Goal: Task Accomplishment & Management: Use online tool/utility

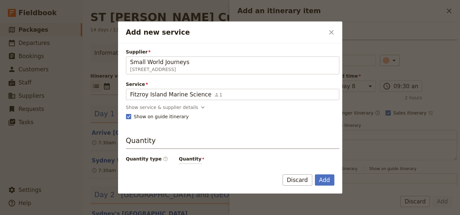
select select "8"
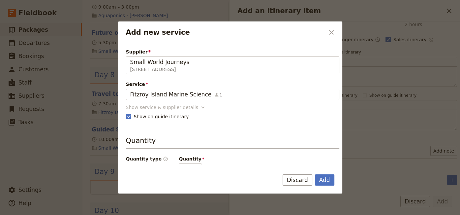
click at [200, 106] on icon "Add new service" at bounding box center [203, 107] width 7 height 7
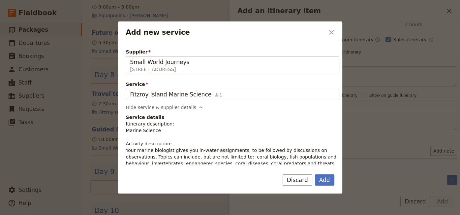
scroll to position [45, 0]
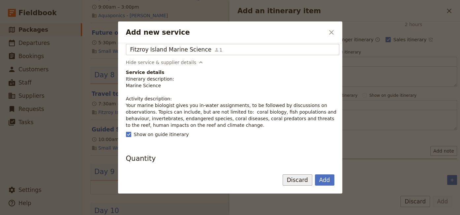
click at [297, 180] on button "Discard" at bounding box center [298, 179] width 30 height 11
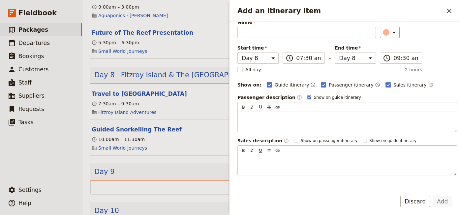
scroll to position [0, 0]
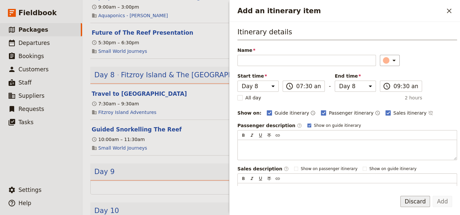
click at [418, 202] on button "Discard" at bounding box center [415, 201] width 30 height 11
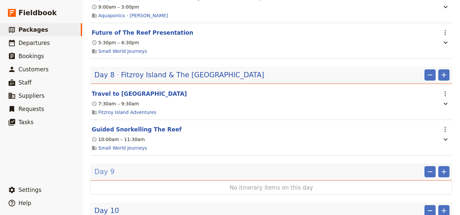
click at [104, 167] on span "Day 9" at bounding box center [104, 172] width 20 height 10
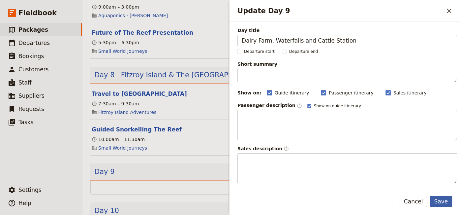
type input "Dairy Farm, Waterfalls and Cattle Station"
click at [443, 201] on button "Save" at bounding box center [441, 201] width 22 height 11
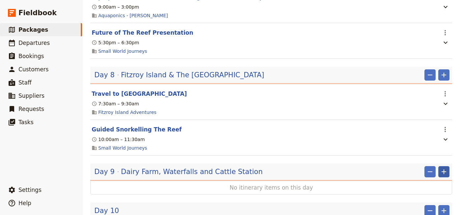
click at [442, 169] on icon "Add" at bounding box center [444, 171] width 5 height 5
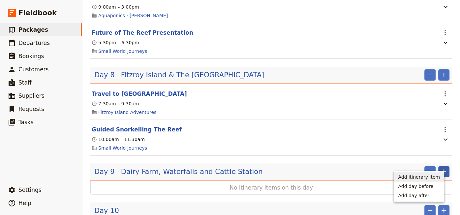
click at [427, 177] on span "Add itinerary item" at bounding box center [419, 177] width 42 height 7
select select "9"
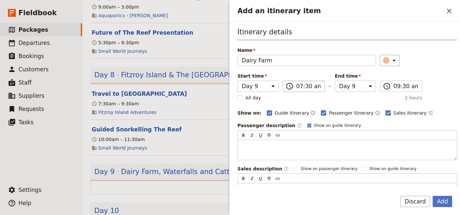
type input "Dairy Farm"
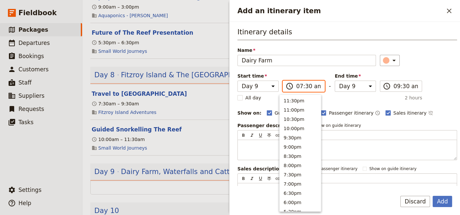
click at [299, 85] on input "07:30 am" at bounding box center [308, 86] width 24 height 8
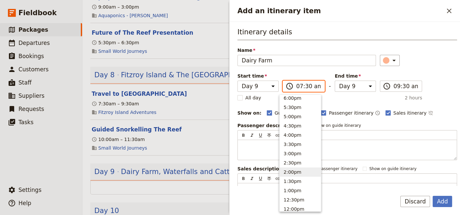
scroll to position [149, 0]
click at [292, 191] on button "10:30am" at bounding box center [300, 191] width 41 height 9
type input "10:30 am"
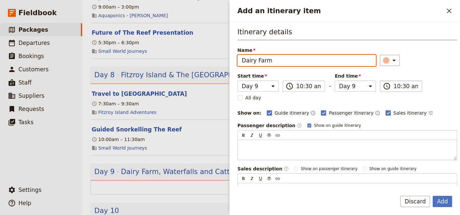
click at [394, 85] on input "10:30 am" at bounding box center [406, 86] width 24 height 8
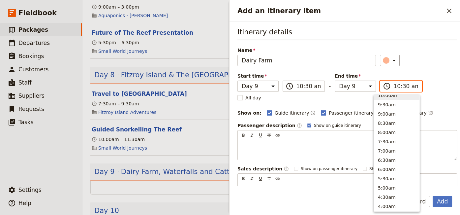
scroll to position [209, 0]
click at [382, 117] on button "11:30am ( 1h )" at bounding box center [397, 112] width 46 height 9
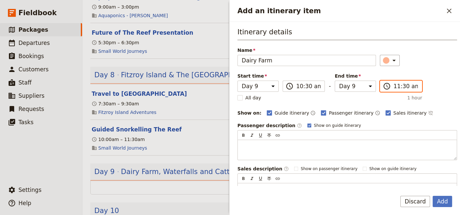
click at [399, 86] on input "11:30 am" at bounding box center [406, 86] width 24 height 8
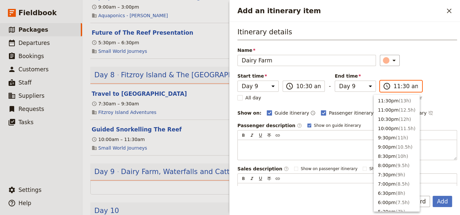
scroll to position [236, 0]
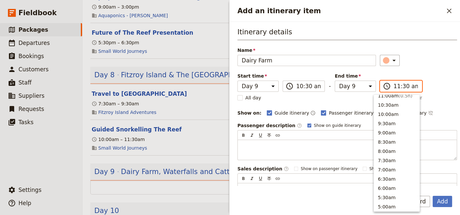
click at [394, 86] on input "11:30 am" at bounding box center [406, 86] width 24 height 8
click at [393, 127] on button "12:00pm ( 1.5h )" at bounding box center [397, 121] width 46 height 9
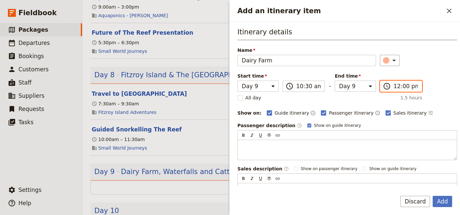
click at [397, 87] on input "12:00 pm" at bounding box center [406, 86] width 24 height 8
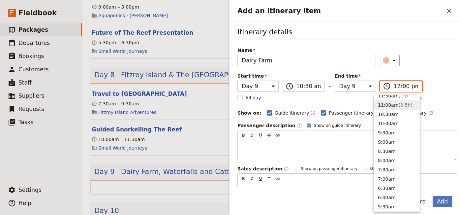
scroll to position [137, 0]
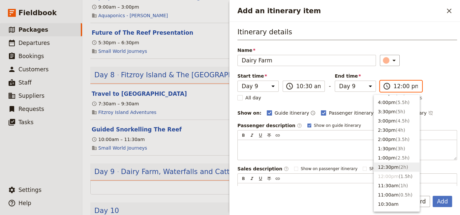
click at [389, 172] on button "12:30pm ( 2h )" at bounding box center [397, 166] width 46 height 9
type input "12:30 pm"
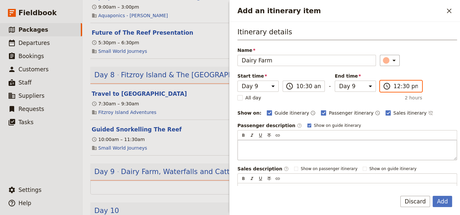
scroll to position [73, 0]
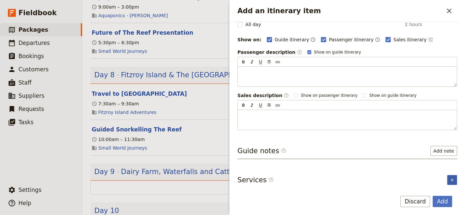
click at [450, 177] on icon "Add service inclusion" at bounding box center [452, 179] width 5 height 5
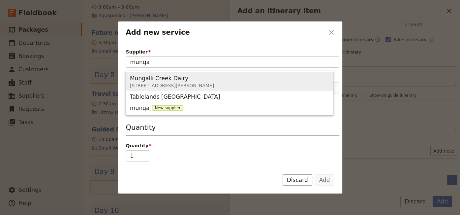
click at [175, 86] on span "[STREET_ADDRESS][PERSON_NAME]" at bounding box center [172, 85] width 84 height 7
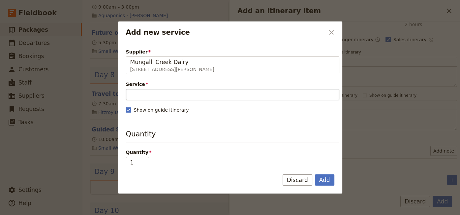
type input "Mungalli Creek Dairy"
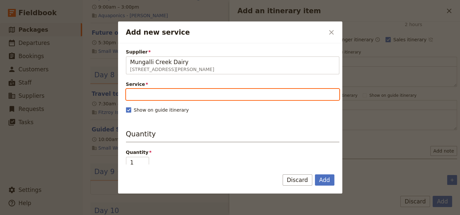
click at [187, 89] on input "Service" at bounding box center [232, 94] width 213 height 11
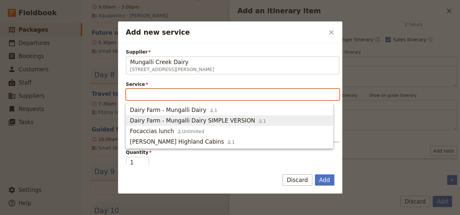
click at [188, 111] on span "Dairy Farm - Mungalli Dairy" at bounding box center [168, 110] width 77 height 8
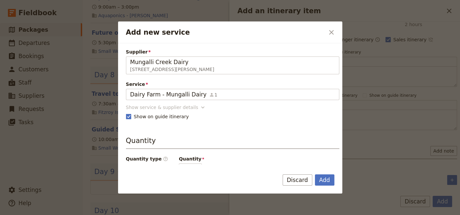
click at [200, 109] on icon "Add new service" at bounding box center [203, 107] width 7 height 7
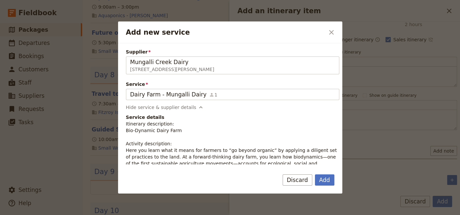
scroll to position [45, 0]
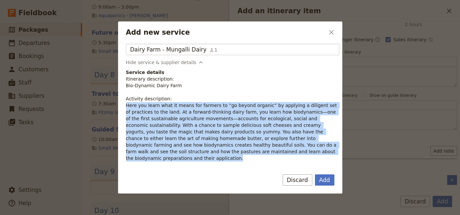
drag, startPoint x: 231, startPoint y: 150, endPoint x: 126, endPoint y: 107, distance: 113.3
click at [126, 107] on div "Supplier Mungalli Creek Dairy [STREET_ADDRESS][PERSON_NAME] Mungalli Creek Dair…" at bounding box center [230, 103] width 224 height 121
copy p "Here you learn what it means for farmers to “go beyond organic” by applying a d…"
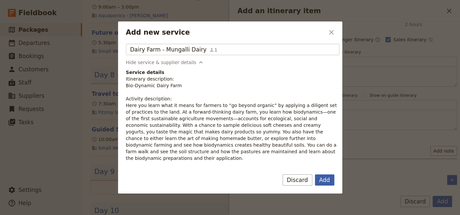
click at [324, 180] on button "Add" at bounding box center [324, 179] width 19 height 11
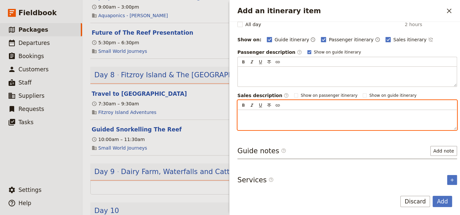
click at [241, 112] on div "Add an itinerary item" at bounding box center [347, 120] width 219 height 20
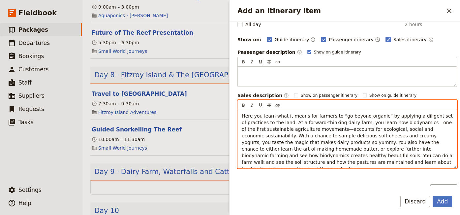
click at [241, 116] on div "Here you learn what it means for farmers to “go beyond organic” by applying a d…" at bounding box center [347, 139] width 219 height 58
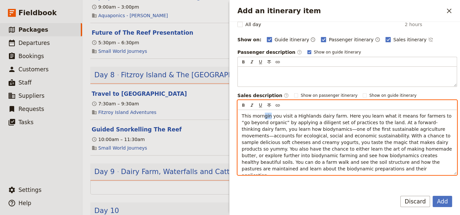
drag, startPoint x: 267, startPoint y: 115, endPoint x: 263, endPoint y: 114, distance: 4.4
click at [263, 114] on span "This morngin you visit a Highlands dairy farm. Here you learn what it means for…" at bounding box center [348, 145] width 212 height 65
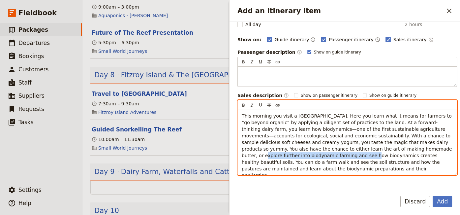
drag, startPoint x: 351, startPoint y: 149, endPoint x: 247, endPoint y: 151, distance: 103.6
click at [247, 151] on span "This morning you visit a [GEOGRAPHIC_DATA]. Here you learn what it means for fa…" at bounding box center [348, 145] width 212 height 65
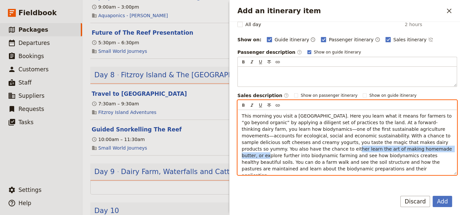
drag, startPoint x: 247, startPoint y: 149, endPoint x: 352, endPoint y: 148, distance: 104.6
click at [352, 148] on span "This morning you visit a [GEOGRAPHIC_DATA]. Here you learn what it means for fa…" at bounding box center [348, 145] width 212 height 65
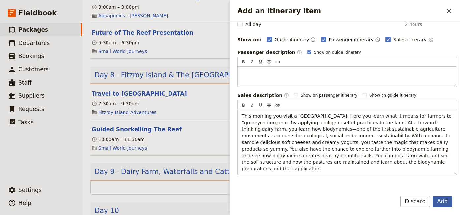
click at [445, 202] on button "Add" at bounding box center [442, 201] width 19 height 11
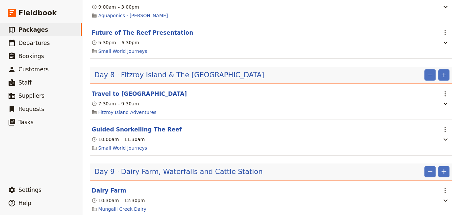
scroll to position [630, 0]
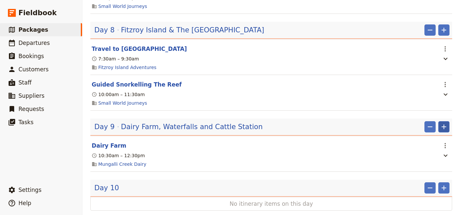
click at [440, 123] on icon "Add" at bounding box center [444, 127] width 8 height 8
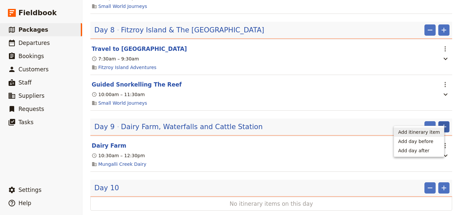
click at [431, 134] on span "Add itinerary item" at bounding box center [419, 132] width 42 height 7
select select "9"
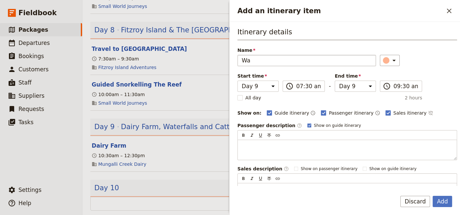
type input "W"
type input "Millaa Millaa Waterfalls"
click at [296, 88] on input "07:30 am" at bounding box center [308, 86] width 24 height 8
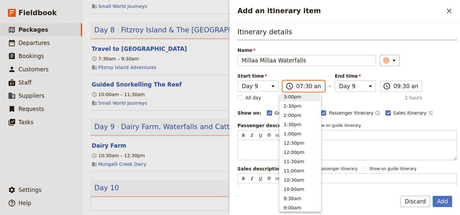
scroll to position [159, 0]
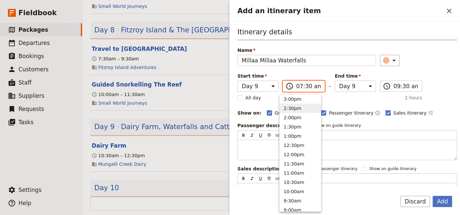
click at [294, 108] on button "2:30pm" at bounding box center [300, 108] width 41 height 9
type input "02:30 pm"
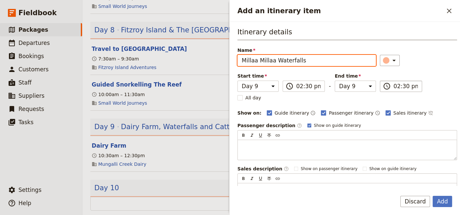
click at [394, 87] on input "02:30 pm" at bounding box center [406, 86] width 24 height 8
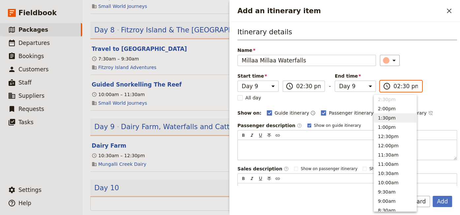
scroll to position [122, 0]
click at [386, 125] on button "3:30pm ( 1h )" at bounding box center [395, 125] width 43 height 9
type input "03:30 pm"
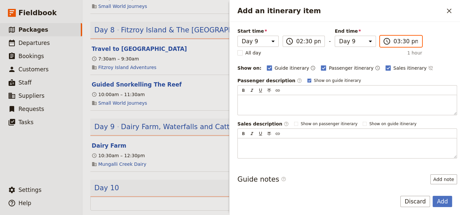
scroll to position [73, 0]
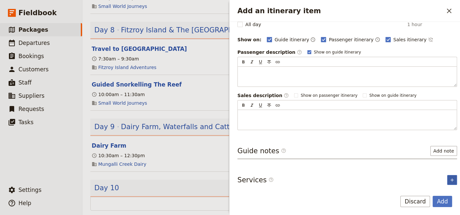
click at [450, 177] on icon "Add service inclusion" at bounding box center [452, 179] width 5 height 5
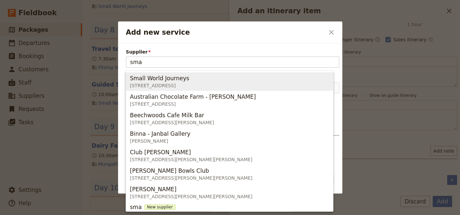
click at [192, 81] on div "Small World Journeys" at bounding box center [161, 78] width 62 height 8
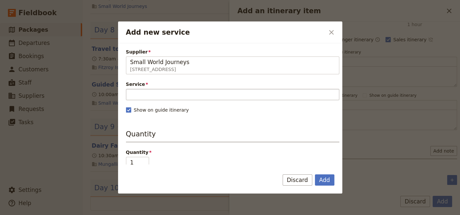
type input "Small World Journeys"
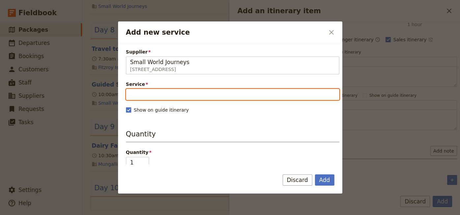
click at [184, 96] on input "Service" at bounding box center [232, 94] width 213 height 11
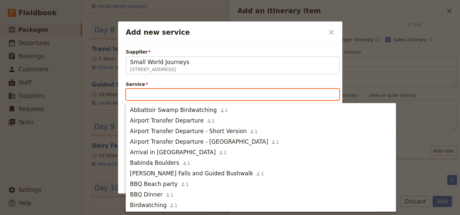
type input ","
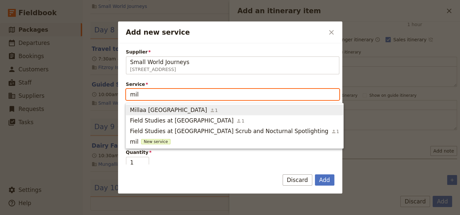
type input "mill"
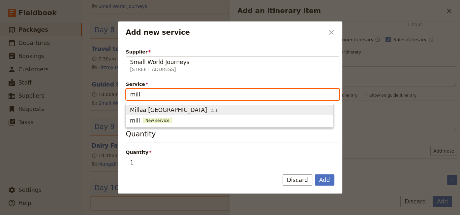
click at [210, 109] on icon "button" at bounding box center [212, 110] width 5 height 5
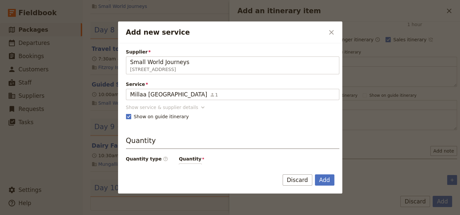
click at [200, 105] on icon "Add new service" at bounding box center [203, 107] width 7 height 7
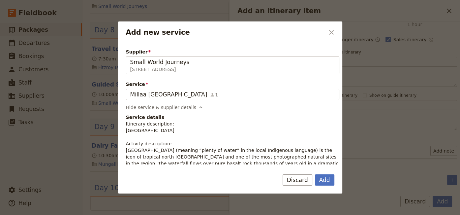
scroll to position [45, 0]
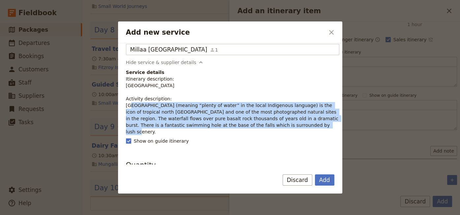
drag, startPoint x: 245, startPoint y: 124, endPoint x: 124, endPoint y: 107, distance: 122.9
click at [124, 107] on div "Supplier Small World Journeys [STREET_ADDRESS] Small World Journeys Service [GE…" at bounding box center [230, 103] width 224 height 121
copy p "Millaa Millaa (meaning “plenty of water” in the local Indigenous language) is t…"
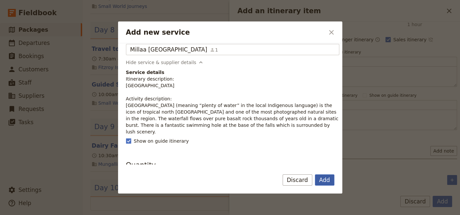
click at [325, 183] on button "Add" at bounding box center [324, 179] width 19 height 11
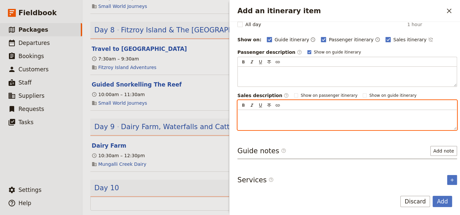
click at [251, 114] on p "Add an itinerary item" at bounding box center [347, 115] width 211 height 7
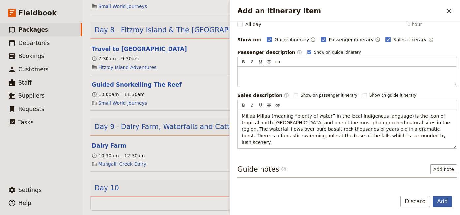
click at [442, 202] on button "Add" at bounding box center [442, 201] width 19 height 11
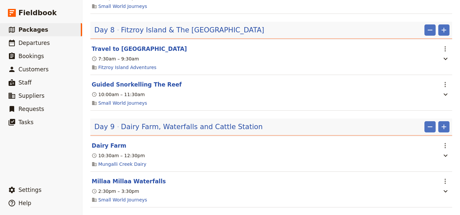
scroll to position [675, 0]
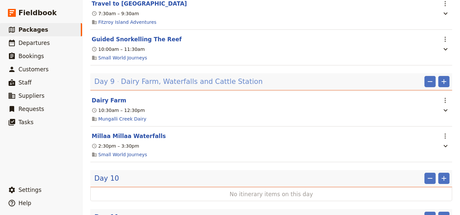
click at [171, 77] on span "Dairy Farm, Waterfalls and Cattle Station" at bounding box center [192, 82] width 142 height 10
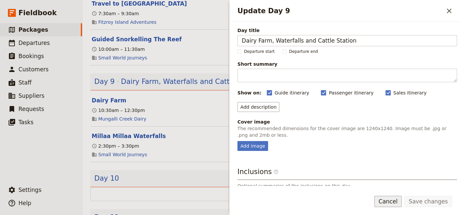
click at [398, 204] on button "Cancel" at bounding box center [388, 201] width 28 height 11
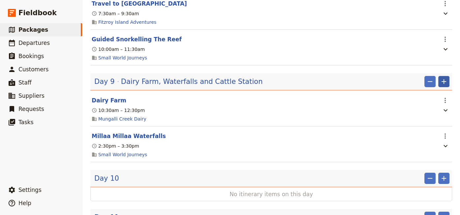
click at [440, 78] on icon "Add" at bounding box center [444, 82] width 8 height 8
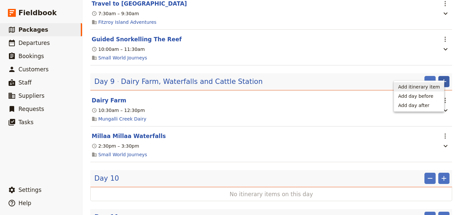
click at [417, 88] on span "Add itinerary item" at bounding box center [419, 86] width 42 height 7
select select "9"
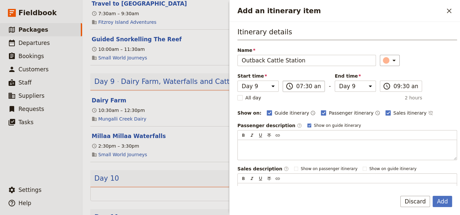
type input "Outback Cattle Station"
click at [296, 87] on input "07:30 am" at bounding box center [308, 86] width 24 height 8
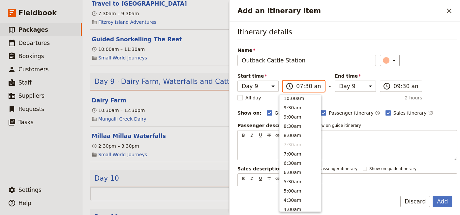
scroll to position [117, 0]
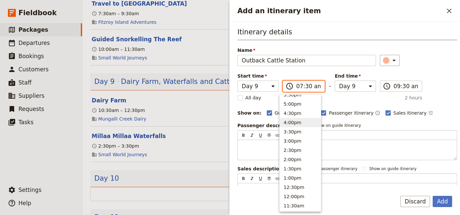
click at [292, 124] on button "4:00pm" at bounding box center [300, 122] width 41 height 9
type input "04:00 pm"
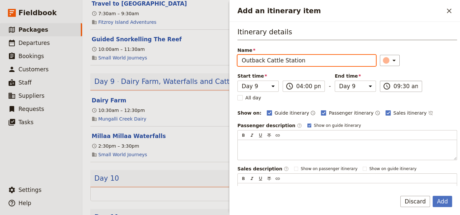
type input "04:00 pm"
click at [394, 86] on input "04:00 pm" at bounding box center [406, 86] width 24 height 8
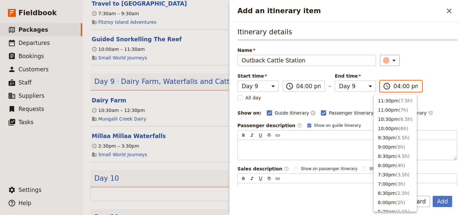
scroll to position [140, 0]
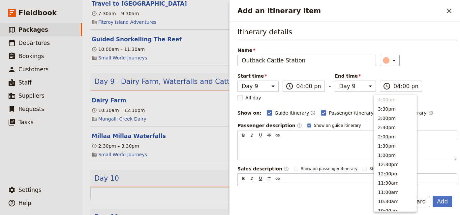
click at [438, 104] on div "Itinerary details Name Outback Cattle Station ​ Start time Day 1 Day 2 Day 3 Da…" at bounding box center [348, 115] width 220 height 176
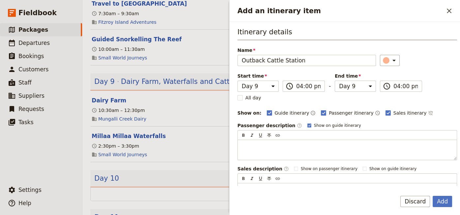
scroll to position [73, 0]
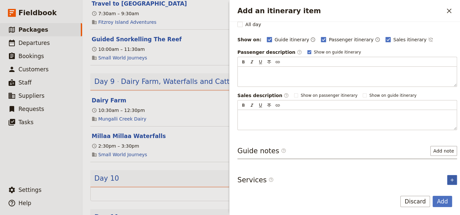
click at [450, 178] on icon "Add service inclusion" at bounding box center [452, 179] width 5 height 5
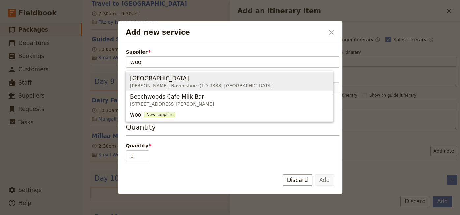
click at [178, 80] on span "[GEOGRAPHIC_DATA]" at bounding box center [159, 78] width 59 height 8
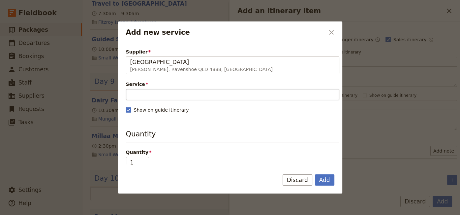
type input "[GEOGRAPHIC_DATA]"
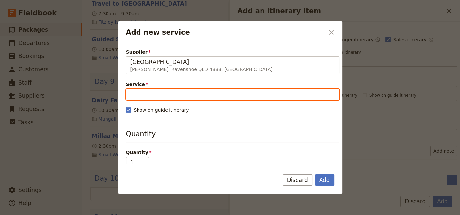
click at [171, 95] on input "Service" at bounding box center [232, 94] width 213 height 11
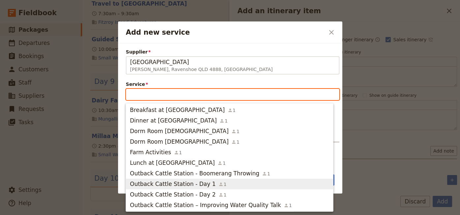
click at [192, 182] on span "Outback Cattle Station - Day 1" at bounding box center [173, 184] width 86 height 8
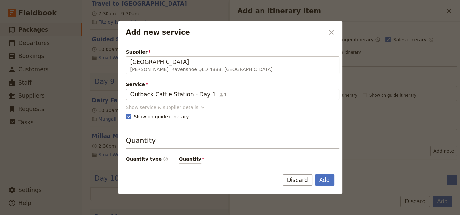
click at [200, 106] on icon "Add new service" at bounding box center [203, 107] width 7 height 7
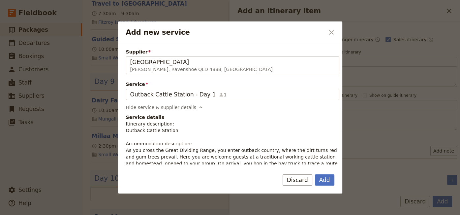
scroll to position [45, 0]
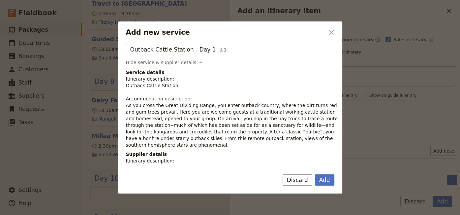
drag, startPoint x: 306, startPoint y: 139, endPoint x: 126, endPoint y: 105, distance: 183.0
click at [126, 105] on p "Itinerary description: Outback Cattle Station Accommodation description: As you…" at bounding box center [232, 112] width 213 height 73
copy p "As you cross the Great Dividing Range, you enter outback country, where the dir…"
click at [324, 180] on button "Add" at bounding box center [324, 179] width 19 height 11
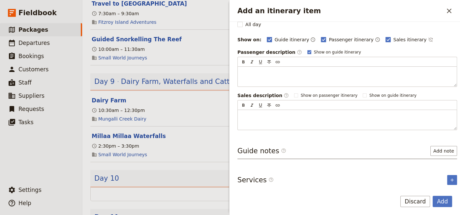
scroll to position [94, 0]
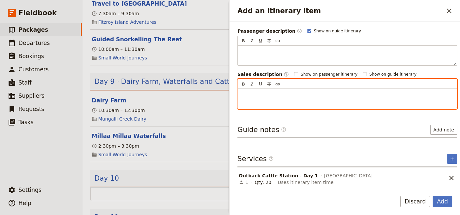
click at [242, 91] on p "Add an itinerary item" at bounding box center [347, 94] width 211 height 7
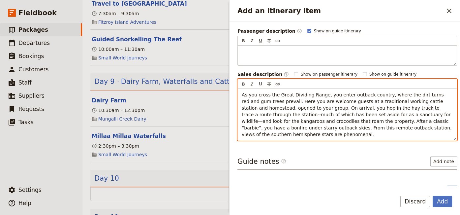
scroll to position [119, 0]
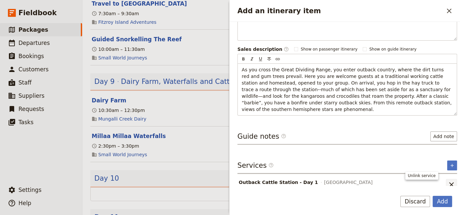
click at [449, 182] on icon "Remove service" at bounding box center [451, 184] width 5 height 5
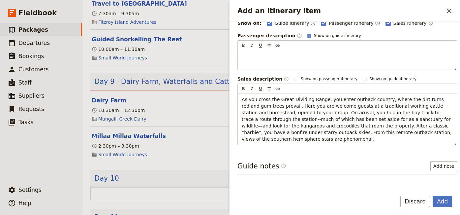
scroll to position [98, 0]
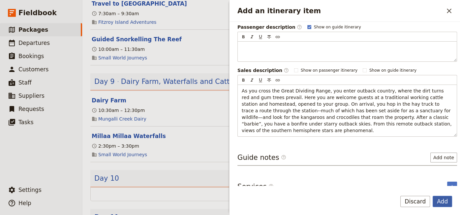
click at [442, 202] on button "Add" at bounding box center [442, 201] width 19 height 11
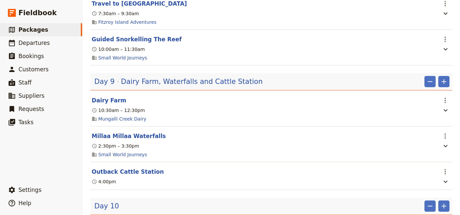
scroll to position [765, 0]
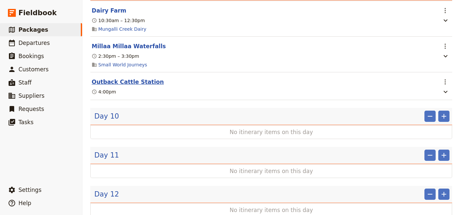
click at [107, 78] on button "Outback Cattle Station" at bounding box center [128, 82] width 72 height 8
select select "9"
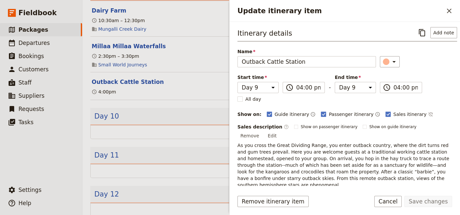
scroll to position [31, 0]
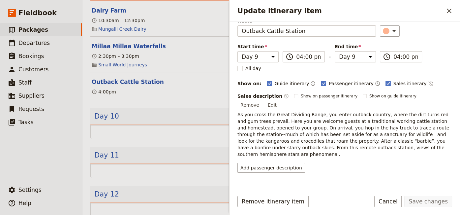
click at [450, 191] on icon "Add service inclusion" at bounding box center [452, 193] width 5 height 5
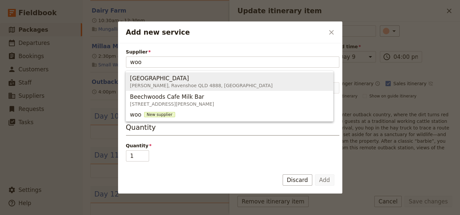
click at [166, 77] on span "[GEOGRAPHIC_DATA]" at bounding box center [159, 78] width 59 height 8
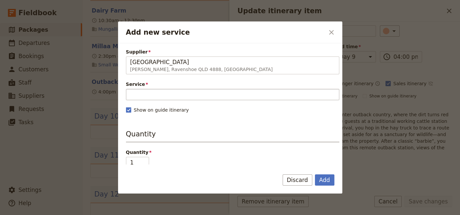
type input "[GEOGRAPHIC_DATA]"
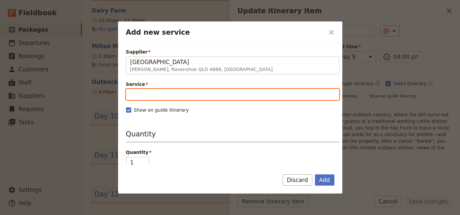
click at [188, 95] on input "Service" at bounding box center [232, 94] width 213 height 11
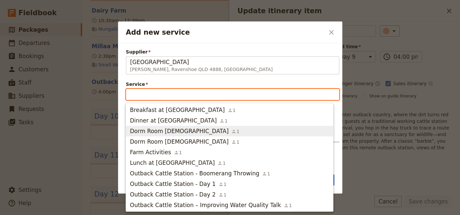
click at [175, 131] on span "Dorm Room [DEMOGRAPHIC_DATA]" at bounding box center [179, 131] width 99 height 8
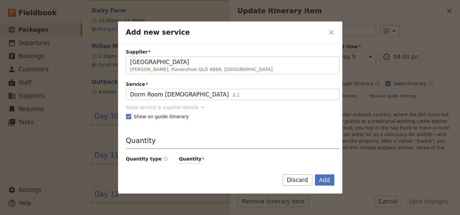
click at [200, 104] on icon "Add new service" at bounding box center [203, 107] width 7 height 7
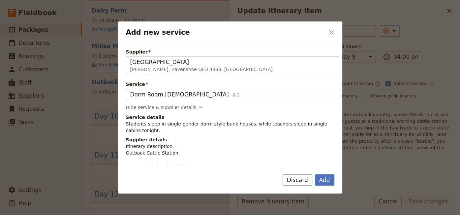
drag, startPoint x: 334, startPoint y: 122, endPoint x: 124, endPoint y: 126, distance: 210.2
click at [124, 126] on div "Supplier [GEOGRAPHIC_DATA][PERSON_NAME], [GEOGRAPHIC_DATA] Woodleigh Cattle Sta…" at bounding box center [230, 103] width 224 height 121
copy p "Students sleep in single-gender dorm-style bunk houses, while teachers sleep in…"
click at [302, 178] on button "Discard" at bounding box center [298, 179] width 30 height 11
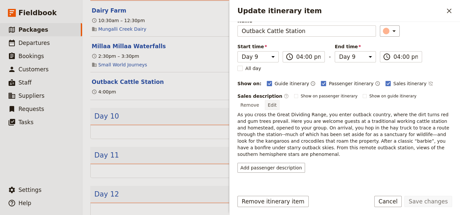
click at [280, 100] on button "Edit" at bounding box center [272, 105] width 15 height 10
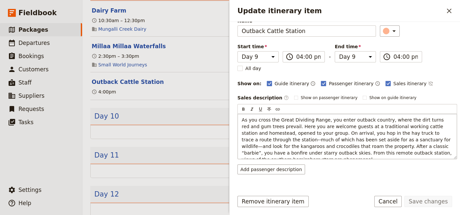
click at [442, 152] on p "As you cross the Great Dividing Range, you enter outback country, where the dir…" at bounding box center [347, 139] width 211 height 46
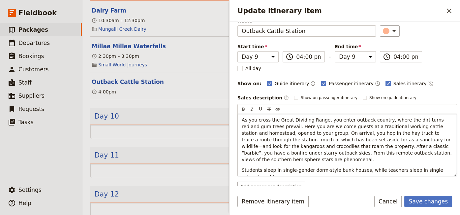
click at [276, 167] on span "Students sleep in single-gender dorm-style bunk houses, while teachers sleep in…" at bounding box center [343, 173] width 203 height 12
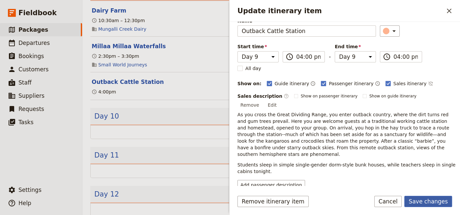
click at [431, 203] on button "Save changes" at bounding box center [428, 201] width 48 height 11
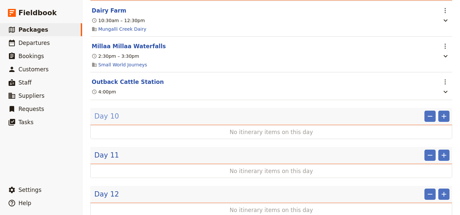
click at [104, 111] on span "Day 10" at bounding box center [106, 116] width 25 height 10
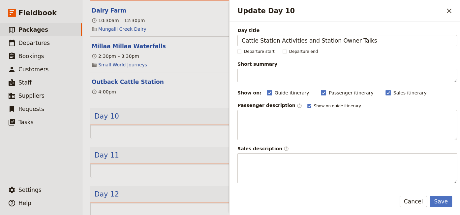
scroll to position [90, 0]
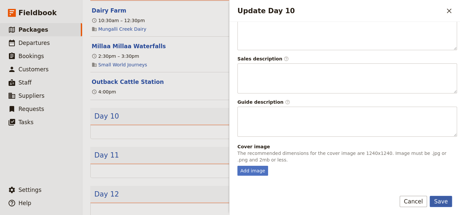
type input "Cattle Station Activities and Station Owner Talks"
click at [441, 202] on button "Save" at bounding box center [441, 201] width 22 height 11
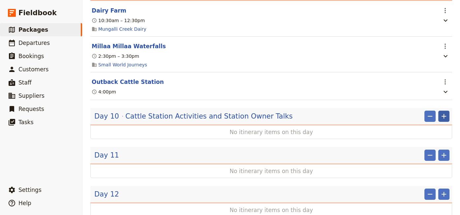
click at [442, 114] on icon "Add" at bounding box center [444, 116] width 5 height 5
click at [434, 121] on span "Add itinerary item" at bounding box center [419, 121] width 42 height 7
select select "10"
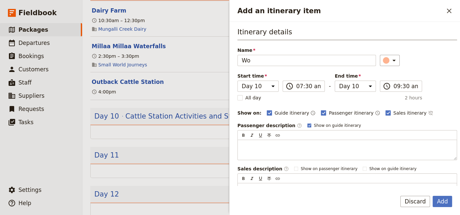
type input "Woo"
drag, startPoint x: 253, startPoint y: 58, endPoint x: 234, endPoint y: 59, distance: 19.2
click at [238, 59] on input "Woo" at bounding box center [307, 60] width 139 height 11
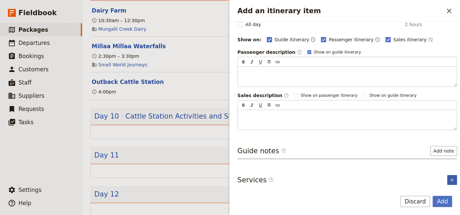
click at [450, 177] on icon "Add service inclusion" at bounding box center [452, 179] width 5 height 5
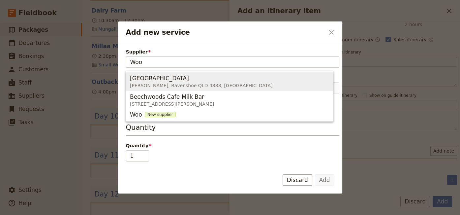
click at [176, 84] on span "[PERSON_NAME], Ravenshoe QLD 4888, [GEOGRAPHIC_DATA]" at bounding box center [201, 85] width 143 height 7
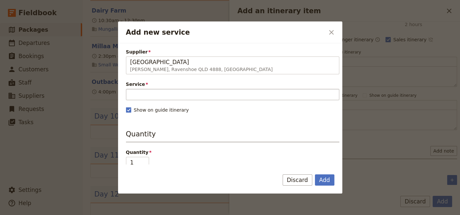
type input "[GEOGRAPHIC_DATA]"
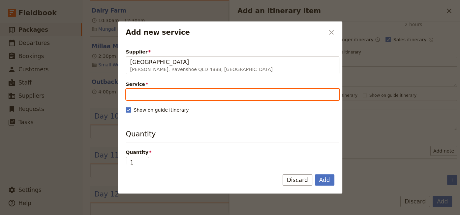
click at [138, 96] on input "Service" at bounding box center [232, 94] width 213 height 11
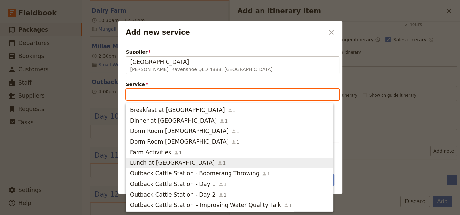
click at [158, 165] on span "Lunch at [GEOGRAPHIC_DATA]" at bounding box center [172, 163] width 85 height 8
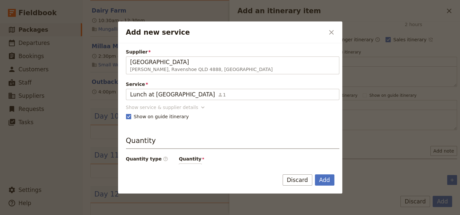
click at [201, 107] on icon "Add new service" at bounding box center [202, 107] width 3 height 2
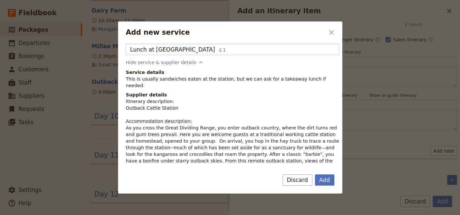
scroll to position [90, 0]
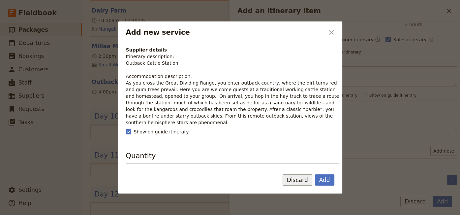
click at [302, 180] on button "Discard" at bounding box center [298, 179] width 30 height 11
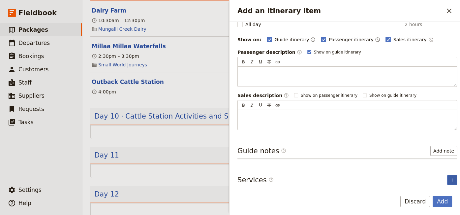
click at [450, 180] on icon "Add service inclusion" at bounding box center [452, 179] width 5 height 5
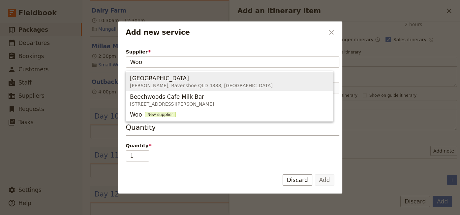
click at [180, 80] on span "[GEOGRAPHIC_DATA]" at bounding box center [159, 78] width 59 height 8
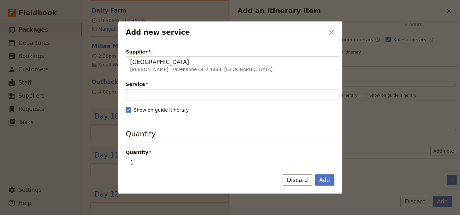
type input "[GEOGRAPHIC_DATA]"
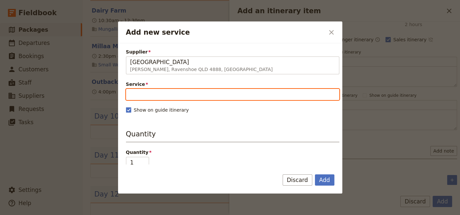
click at [176, 97] on input "Service" at bounding box center [232, 94] width 213 height 11
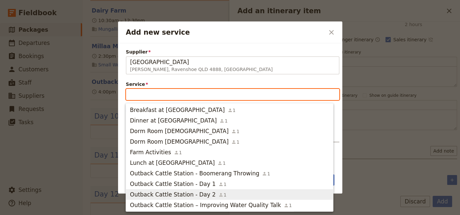
click at [194, 193] on span "Outback Cattle Station - Day 2" at bounding box center [173, 194] width 86 height 8
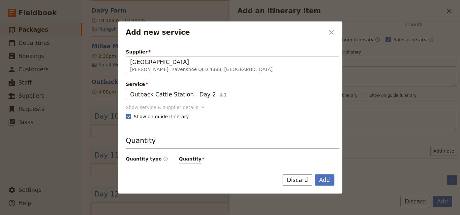
click at [200, 108] on icon "Add new service" at bounding box center [203, 107] width 7 height 7
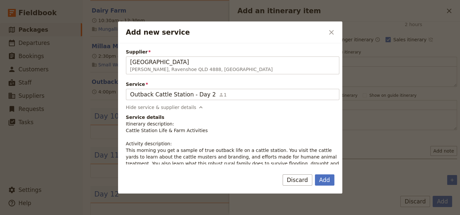
scroll to position [45, 0]
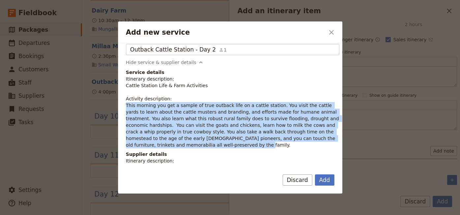
drag, startPoint x: 146, startPoint y: 142, endPoint x: 124, endPoint y: 106, distance: 42.6
click at [124, 106] on div "Supplier [GEOGRAPHIC_DATA][PERSON_NAME], [GEOGRAPHIC_DATA] [GEOGRAPHIC_DATA] Ca…" at bounding box center [230, 103] width 224 height 121
copy p "This morning you get a sample of true outback life on a cattle station. You vis…"
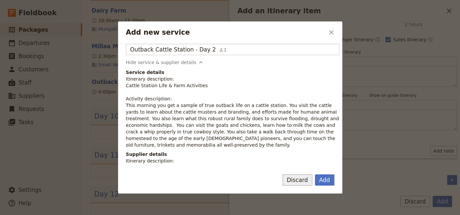
click at [302, 180] on button "Discard" at bounding box center [298, 179] width 30 height 11
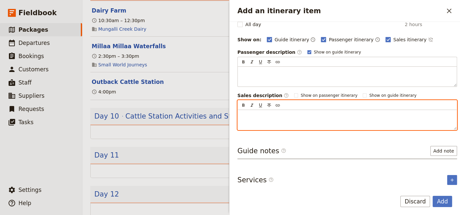
click at [258, 112] on p "Add an itinerary item" at bounding box center [347, 115] width 211 height 7
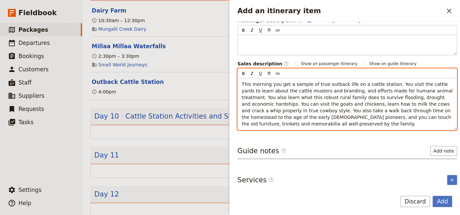
scroll to position [0, 0]
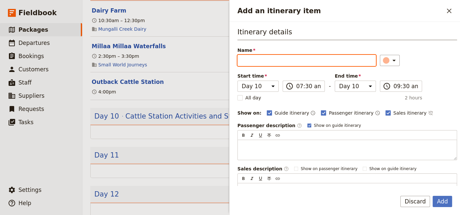
click at [249, 62] on input "Name" at bounding box center [307, 60] width 139 height 11
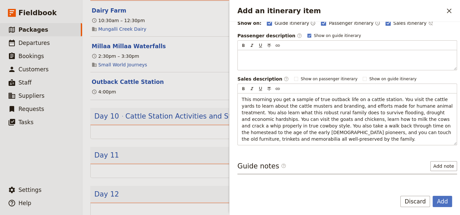
type input "C"
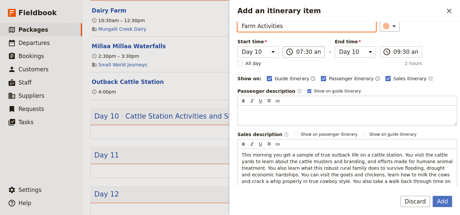
type input "Farm Activities"
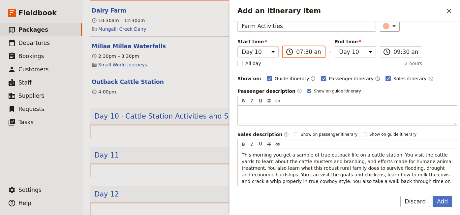
click at [296, 50] on input "07:30 am" at bounding box center [308, 52] width 24 height 8
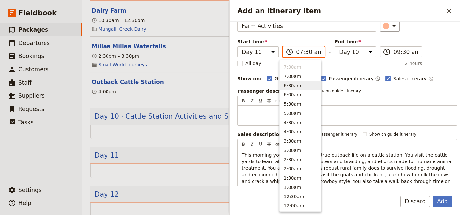
scroll to position [205, 0]
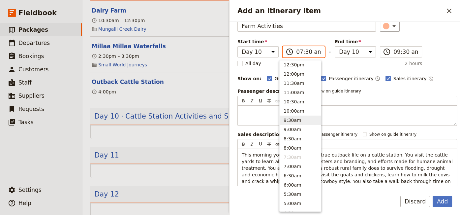
click at [291, 120] on button "9:30am" at bounding box center [300, 119] width 41 height 9
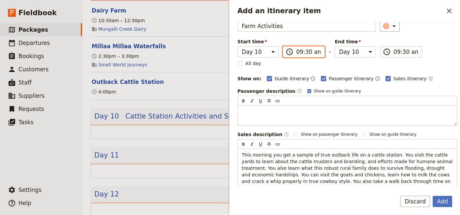
type input "09:30 am"
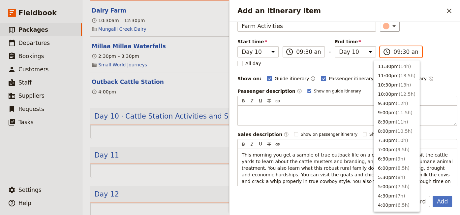
click at [394, 52] on input "09:30 am" at bounding box center [406, 52] width 24 height 8
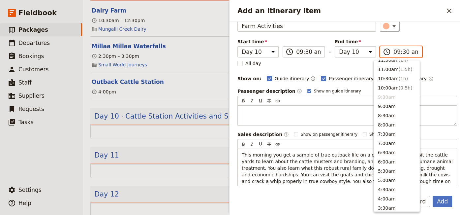
scroll to position [227, 0]
click at [385, 56] on button "12:00pm ( 2.5h )" at bounding box center [397, 51] width 46 height 9
type input "12:00 pm"
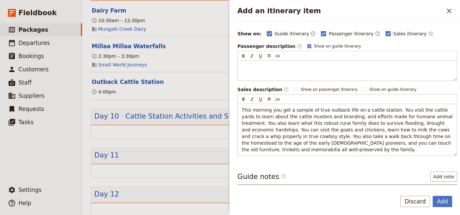
scroll to position [105, 0]
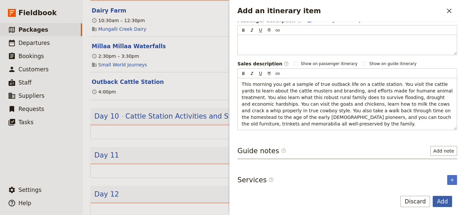
click at [440, 201] on button "Add" at bounding box center [442, 201] width 19 height 11
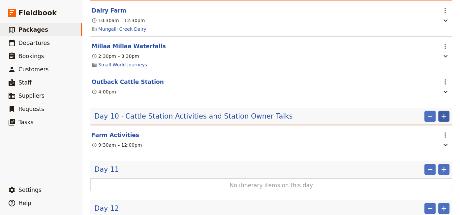
click at [440, 112] on icon "Add" at bounding box center [444, 116] width 8 height 8
click at [413, 123] on span "Add itinerary item" at bounding box center [419, 121] width 42 height 7
select select "10"
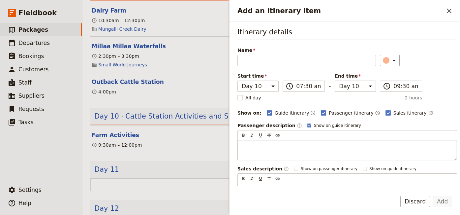
scroll to position [73, 0]
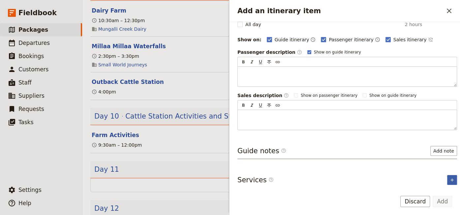
click at [450, 179] on icon "Add service inclusion" at bounding box center [452, 179] width 5 height 5
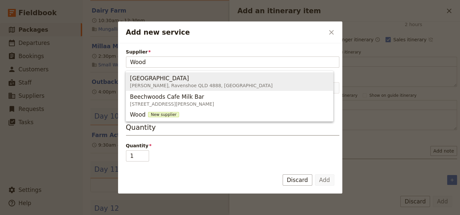
click at [208, 82] on span "[PERSON_NAME], Ravenshoe QLD 4888, [GEOGRAPHIC_DATA]" at bounding box center [201, 85] width 143 height 7
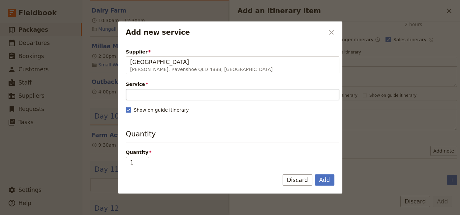
type input "[GEOGRAPHIC_DATA]"
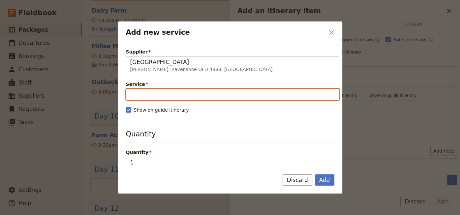
click at [179, 93] on input "Service" at bounding box center [232, 94] width 213 height 11
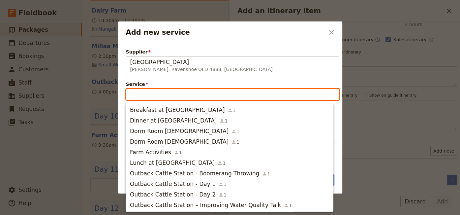
type input "b"
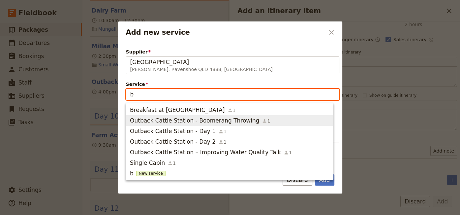
click at [186, 121] on span "Outback Cattle Station - Boomerang Throwing" at bounding box center [194, 120] width 129 height 8
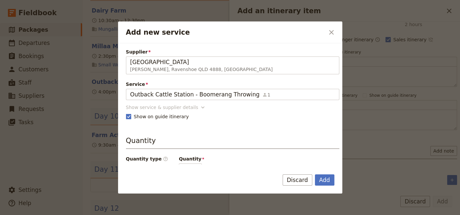
click at [200, 108] on icon "Add new service" at bounding box center [203, 107] width 7 height 7
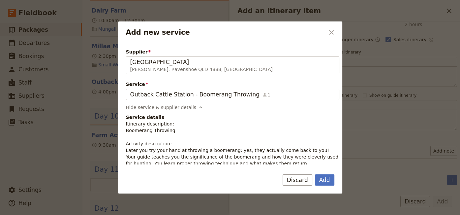
scroll to position [45, 0]
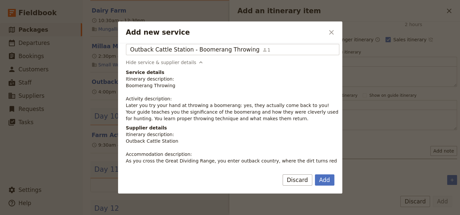
drag, startPoint x: 247, startPoint y: 116, endPoint x: 122, endPoint y: 104, distance: 125.0
click at [122, 104] on div "Supplier [GEOGRAPHIC_DATA][PERSON_NAME], [GEOGRAPHIC_DATA] [GEOGRAPHIC_DATA] Ca…" at bounding box center [230, 103] width 224 height 121
copy p "Later you try your hand at throwing a boomerang: yes, they actually come back t…"
click at [302, 181] on button "Discard" at bounding box center [298, 179] width 30 height 11
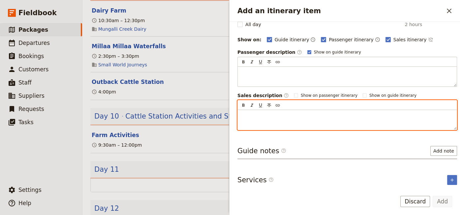
click at [272, 113] on p "Add an itinerary item" at bounding box center [347, 115] width 211 height 7
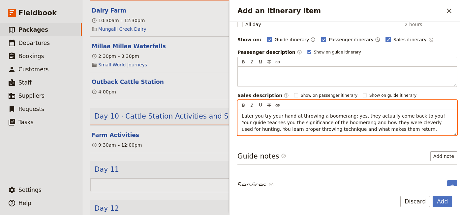
scroll to position [0, 0]
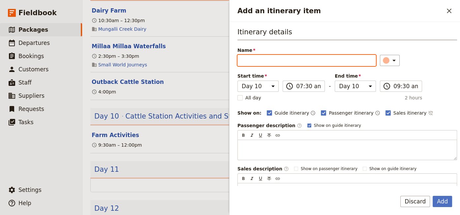
click at [249, 58] on input "Name" at bounding box center [307, 60] width 139 height 11
click at [261, 60] on input "Boomernag Throwing" at bounding box center [307, 60] width 139 height 11
type input "Boomerang Throwing"
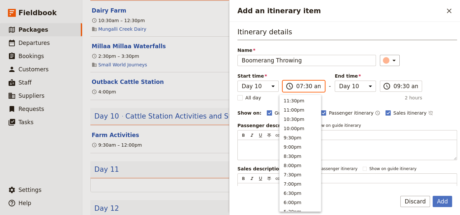
click at [296, 86] on input "07:30 am" at bounding box center [308, 86] width 24 height 8
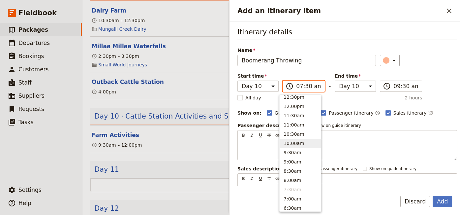
scroll to position [162, 0]
click at [286, 133] on button "1:00pm" at bounding box center [300, 132] width 41 height 9
type input "01:00 pm"
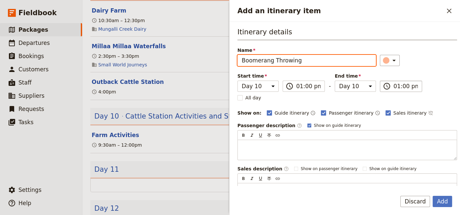
click at [394, 87] on input "01:00 pm" at bounding box center [406, 86] width 24 height 8
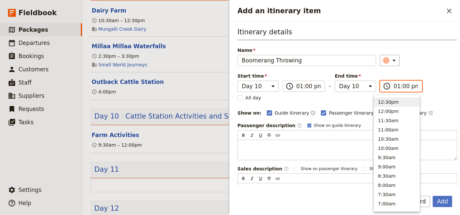
scroll to position [157, 0]
click at [384, 124] on button "2:00pm ( 1h )" at bounding box center [397, 119] width 46 height 9
type input "02:00 pm"
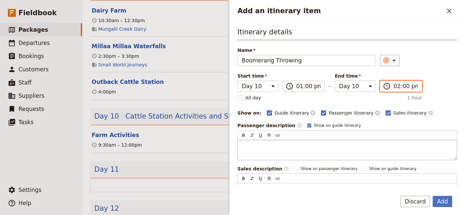
scroll to position [79, 0]
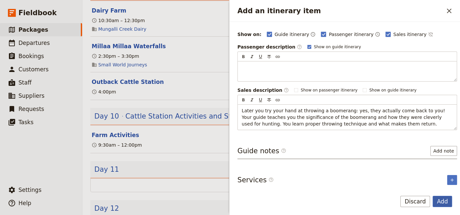
click at [445, 201] on button "Add" at bounding box center [442, 201] width 19 height 11
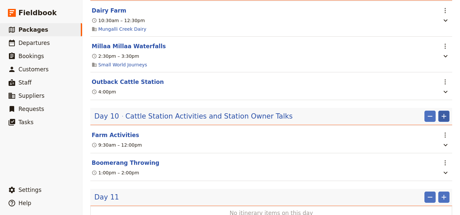
click at [440, 112] on icon "Add" at bounding box center [444, 116] width 8 height 8
click at [426, 125] on span "Add itinerary item" at bounding box center [419, 121] width 42 height 7
select select "10"
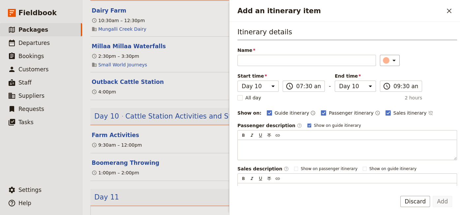
scroll to position [73, 0]
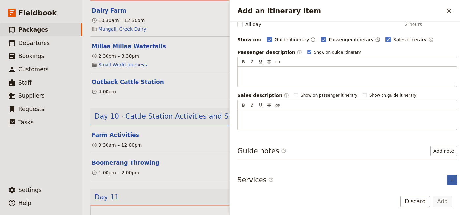
click at [450, 178] on icon "Add service inclusion" at bounding box center [452, 179] width 5 height 5
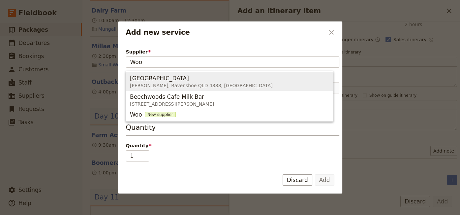
click at [166, 84] on span "[PERSON_NAME], Ravenshoe QLD 4888, [GEOGRAPHIC_DATA]" at bounding box center [201, 85] width 143 height 7
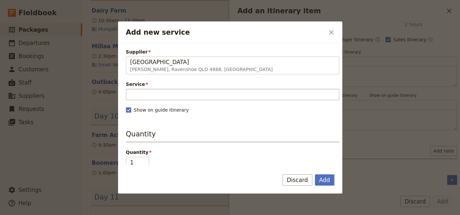
type input "[GEOGRAPHIC_DATA]"
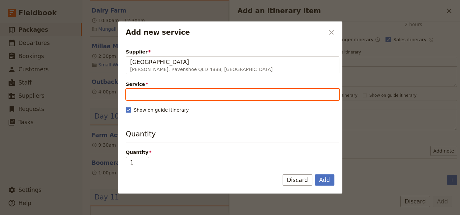
click at [154, 95] on input "Service" at bounding box center [232, 94] width 213 height 11
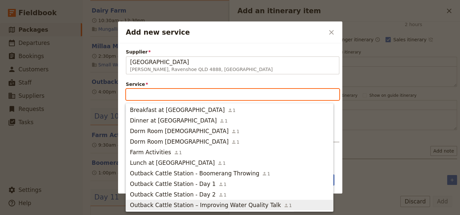
click at [166, 205] on span "Outback Cattle Station – Improving Water Quality Talk" at bounding box center [205, 205] width 151 height 8
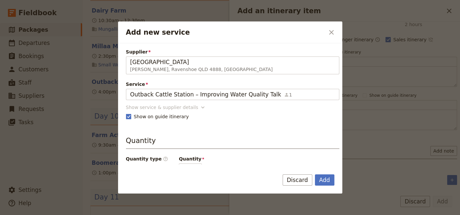
click at [200, 108] on icon "Add new service" at bounding box center [203, 107] width 7 height 7
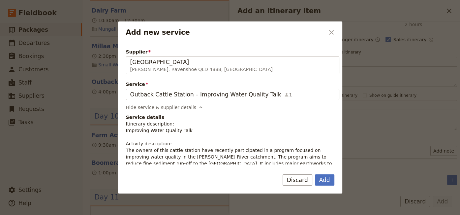
scroll to position [45, 0]
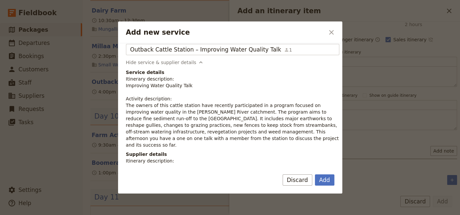
drag, startPoint x: 218, startPoint y: 139, endPoint x: 123, endPoint y: 106, distance: 101.0
click at [123, 106] on div "Supplier [GEOGRAPHIC_DATA][PERSON_NAME], [GEOGRAPHIC_DATA] Woodleigh Cattle Sta…" at bounding box center [230, 103] width 224 height 121
copy p "The owners of this cattle station have recently participated in a program focus…"
click at [296, 179] on button "Discard" at bounding box center [298, 179] width 30 height 11
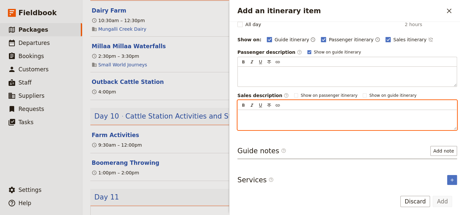
click at [266, 115] on p "Add an itinerary item" at bounding box center [347, 115] width 211 height 7
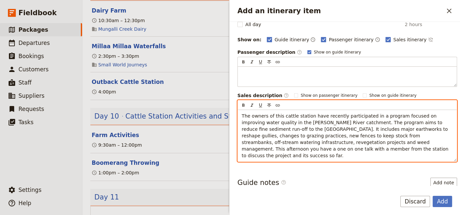
scroll to position [0, 0]
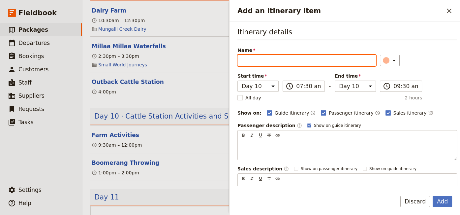
click at [254, 61] on input "Name" at bounding box center [307, 60] width 139 height 11
type input "Station Owner Talks"
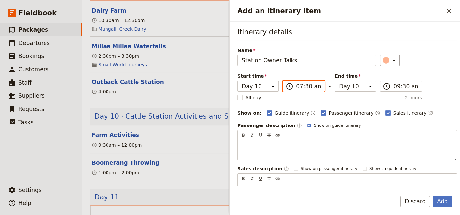
click at [296, 87] on input "07:30 am" at bounding box center [308, 86] width 24 height 8
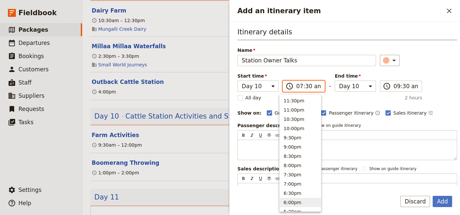
scroll to position [45, 0]
click at [295, 205] on button "3:30pm" at bounding box center [300, 203] width 41 height 9
type input "03:30 pm"
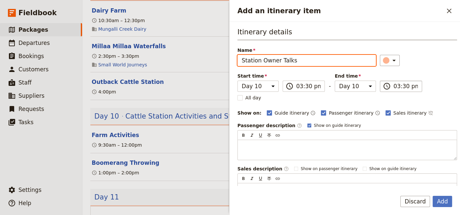
click at [394, 85] on input "03:30 pm" at bounding box center [406, 86] width 24 height 8
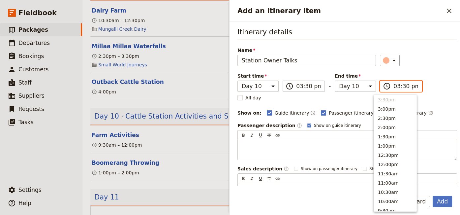
scroll to position [121, 0]
click at [384, 110] on button "4:30pm ( 1h )" at bounding box center [395, 108] width 43 height 9
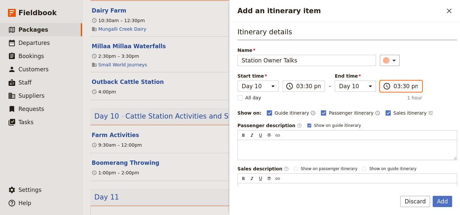
type input "04:30 pm"
click at [440, 199] on button "Add" at bounding box center [442, 201] width 19 height 11
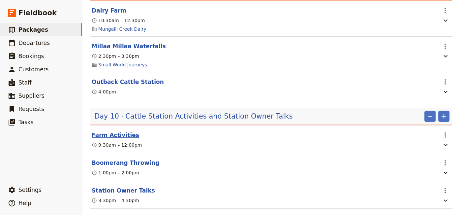
click at [115, 131] on button "Farm Activities" at bounding box center [116, 135] width 48 height 8
select select "10"
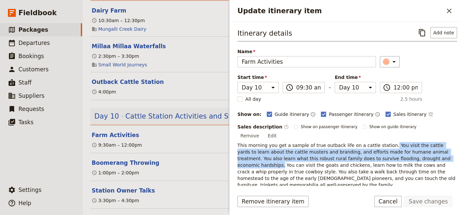
drag, startPoint x: 416, startPoint y: 149, endPoint x: 379, endPoint y: 138, distance: 38.8
click at [379, 143] on span "This morning you get a sample of true outback life on a cattle station. You vis…" at bounding box center [347, 165] width 219 height 45
copy span "You visit the cattle yards to learn about the cattle musters and branding, and …"
click at [398, 143] on span "This morning you get a sample of true outback life on a cattle station. You vis…" at bounding box center [347, 165] width 219 height 45
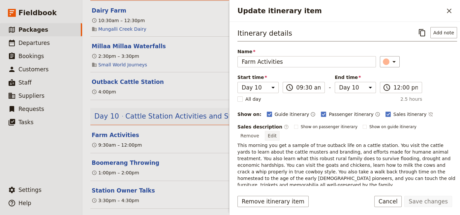
click at [280, 131] on button "Edit" at bounding box center [272, 136] width 15 height 10
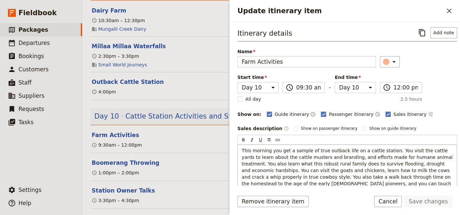
scroll to position [45, 0]
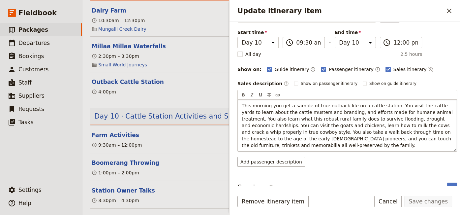
click at [243, 124] on span "This morning you get a sample of true outback life on a cattle station. You vis…" at bounding box center [348, 125] width 212 height 45
click at [241, 126] on div "This morning you get a sample of true outback life on a cattle station. You vis…" at bounding box center [347, 125] width 219 height 51
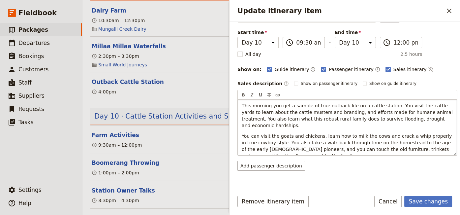
drag, startPoint x: 446, startPoint y: 118, endPoint x: 385, endPoint y: 106, distance: 62.1
click at [385, 106] on p "This morning you get a sample of true outback life on a cattle station. You vis…" at bounding box center [347, 115] width 211 height 26
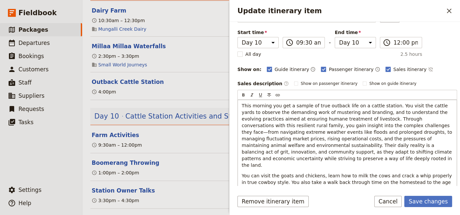
scroll to position [89, 0]
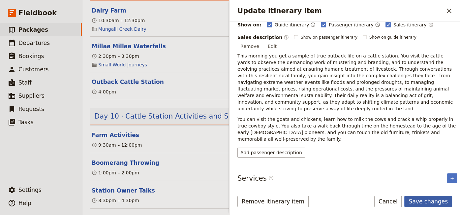
click at [421, 201] on button "Save changes" at bounding box center [428, 201] width 48 height 11
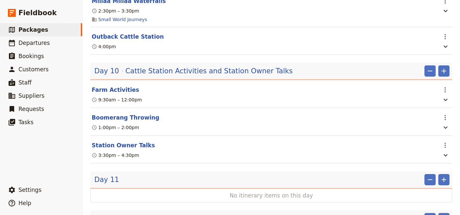
scroll to position [855, 0]
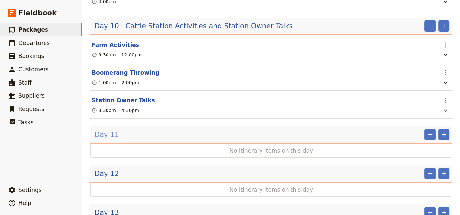
click at [111, 130] on span "Day 11" at bounding box center [106, 135] width 25 height 10
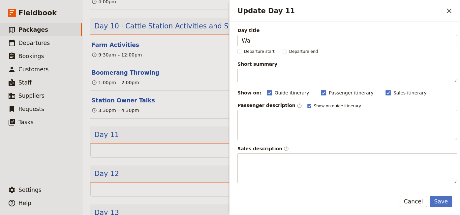
type input "W"
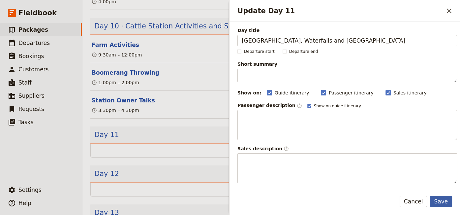
type input "[GEOGRAPHIC_DATA], Waterfalls and [GEOGRAPHIC_DATA]"
click at [440, 201] on button "Save" at bounding box center [441, 201] width 22 height 11
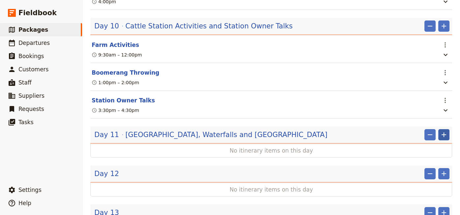
click at [441, 131] on icon "Add" at bounding box center [444, 135] width 8 height 8
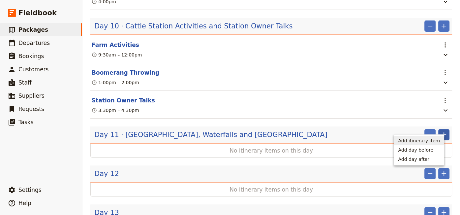
click at [411, 141] on span "Add itinerary item" at bounding box center [419, 140] width 42 height 7
select select "11"
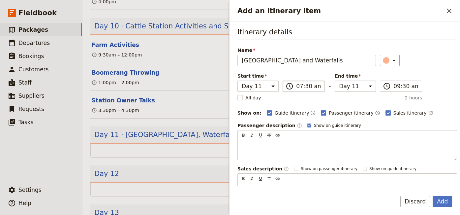
type input "[GEOGRAPHIC_DATA] and Waterfalls"
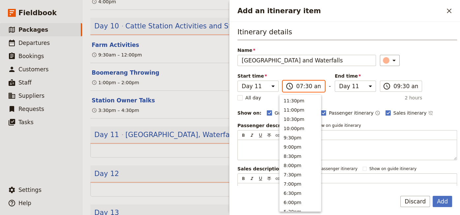
click at [296, 87] on input "07:30 am" at bounding box center [308, 86] width 24 height 8
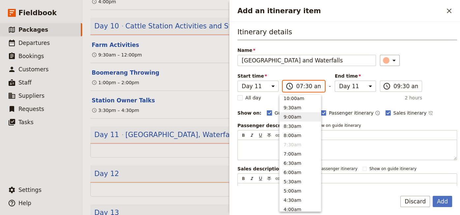
click at [292, 118] on button "9:00am" at bounding box center [300, 116] width 41 height 9
type input "09:00 am"
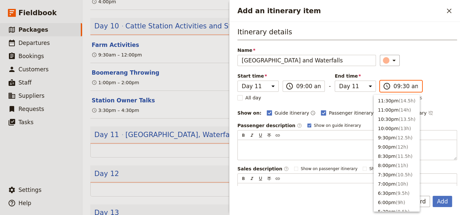
scroll to position [273, 0]
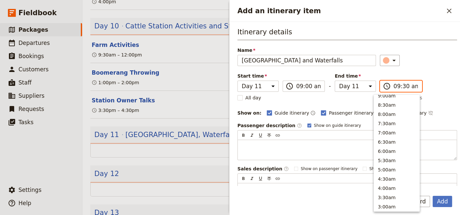
click at [394, 86] on input "09:30 am" at bounding box center [406, 86] width 24 height 8
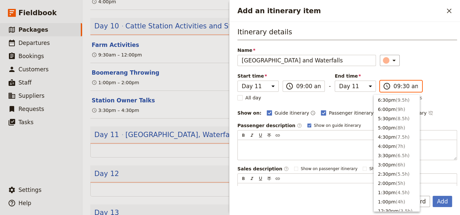
scroll to position [48, 0]
click at [385, 196] on button "4:00pm ( 7h )" at bounding box center [397, 191] width 46 height 9
type input "04:00 pm"
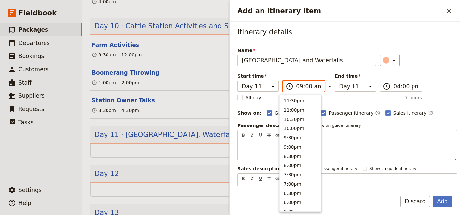
click at [298, 86] on input "09:00 am" at bounding box center [308, 86] width 24 height 8
click at [296, 87] on input "09:00 am" at bounding box center [308, 86] width 24 height 8
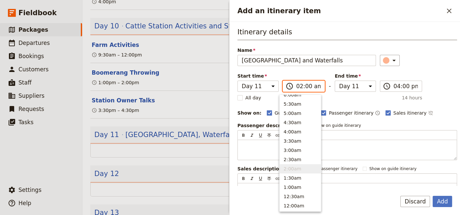
click at [312, 87] on input "02:00 am" at bounding box center [308, 86] width 24 height 8
type input "02:00 pm"
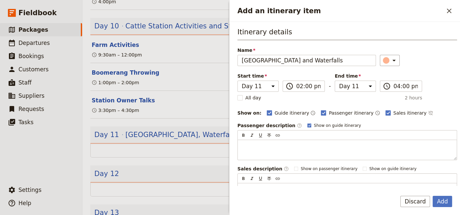
click at [449, 84] on div "Itinerary details Name [GEOGRAPHIC_DATA] and Waterfalls ​ Start time Day 1 Day …" at bounding box center [348, 115] width 220 height 176
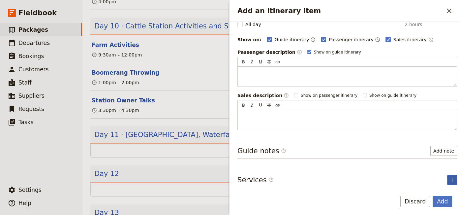
click at [450, 178] on icon "Add service inclusion" at bounding box center [452, 179] width 5 height 5
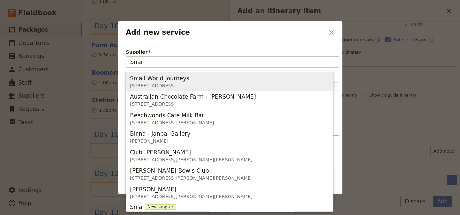
click at [192, 83] on span "[STREET_ADDRESS]" at bounding box center [161, 85] width 62 height 7
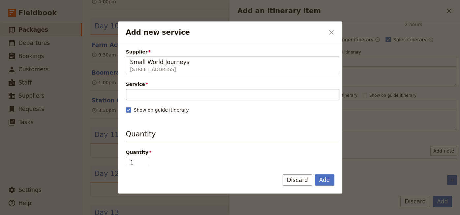
type input "Small World Journeys"
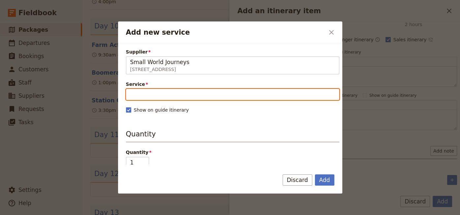
click at [179, 98] on input "Service" at bounding box center [232, 94] width 213 height 11
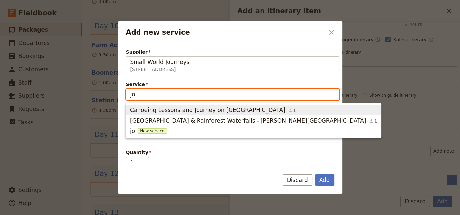
type input "[PERSON_NAME]"
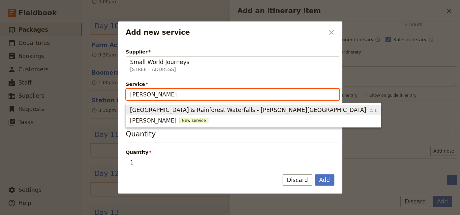
click at [227, 108] on span "[GEOGRAPHIC_DATA] & Rainforest Waterfalls - [PERSON_NAME][GEOGRAPHIC_DATA]" at bounding box center [248, 110] width 236 height 8
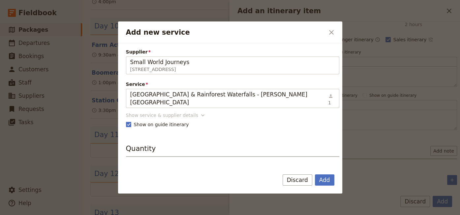
click at [200, 112] on icon "Add new service" at bounding box center [203, 115] width 7 height 7
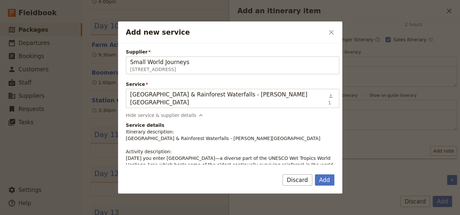
scroll to position [45, 0]
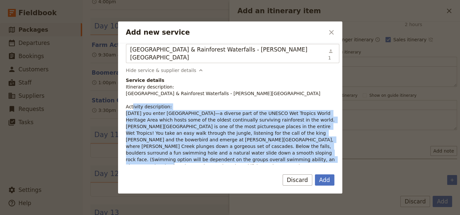
drag, startPoint x: 197, startPoint y: 154, endPoint x: 124, endPoint y: 108, distance: 86.6
click at [124, 108] on div "Supplier Small World Journeys [STREET_ADDRESS] Small World Journeys Service [GE…" at bounding box center [230, 103] width 224 height 121
copy p "[DATE] you enter [GEOGRAPHIC_DATA]—a diverse part of the UNESCO Wet Tropics Wor…"
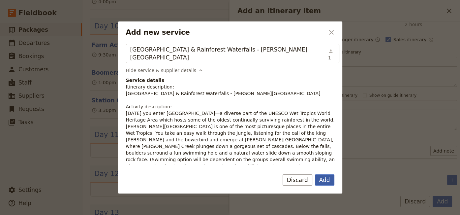
click at [322, 180] on button "Add" at bounding box center [324, 179] width 19 height 11
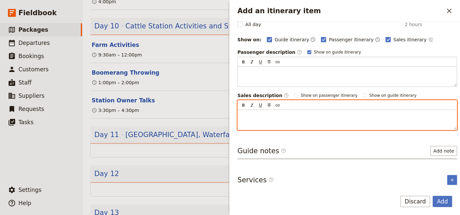
click at [248, 117] on div "Add an itinerary item" at bounding box center [347, 120] width 219 height 20
paste div "Add an itinerary item"
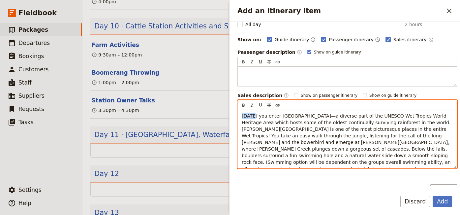
drag, startPoint x: 253, startPoint y: 116, endPoint x: 235, endPoint y: 116, distance: 18.8
click at [238, 116] on div "[DATE] you enter [GEOGRAPHIC_DATA]—a diverse part of the UNESCO Wet Tropics Wor…" at bounding box center [347, 139] width 219 height 58
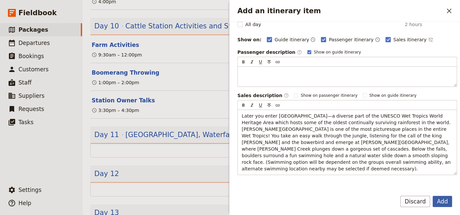
click at [442, 203] on button "Add" at bounding box center [442, 201] width 19 height 11
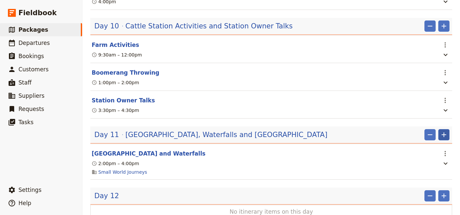
click at [440, 131] on icon "Add" at bounding box center [444, 135] width 8 height 8
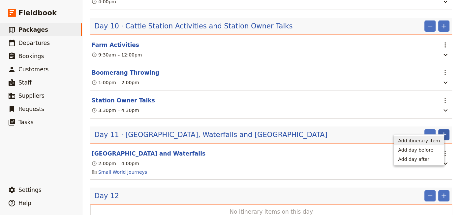
click at [407, 139] on span "Add itinerary item" at bounding box center [419, 140] width 42 height 7
select select "11"
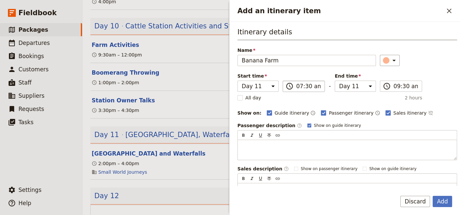
type input "Banana Farm"
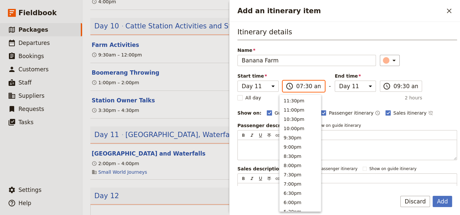
click at [298, 86] on input "07:30 am" at bounding box center [308, 86] width 24 height 8
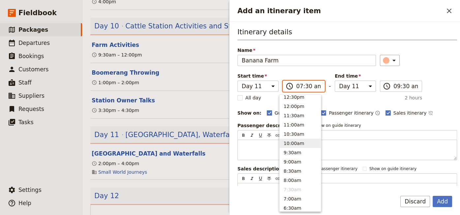
click at [290, 142] on button "10:00am" at bounding box center [300, 143] width 41 height 9
type input "10:00 am"
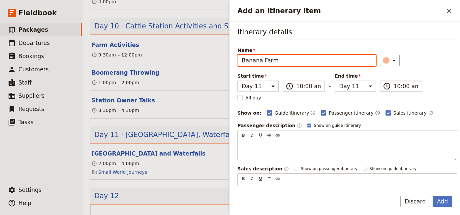
click at [394, 86] on input "10:00 am" at bounding box center [406, 86] width 24 height 8
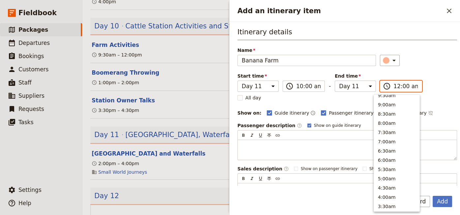
scroll to position [342, 0]
click at [404, 85] on input "12:00 am" at bounding box center [406, 86] width 24 height 8
type input "12:00 pm"
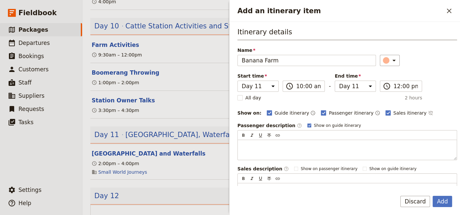
scroll to position [73, 0]
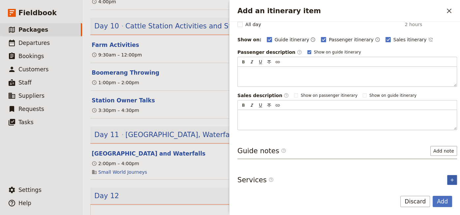
click at [447, 177] on button "​" at bounding box center [452, 180] width 10 height 10
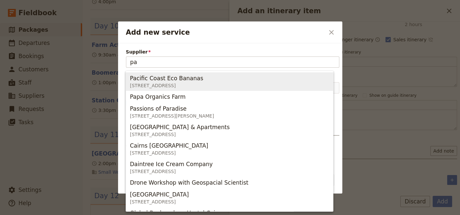
click at [172, 86] on span "[STREET_ADDRESS]" at bounding box center [168, 85] width 76 height 7
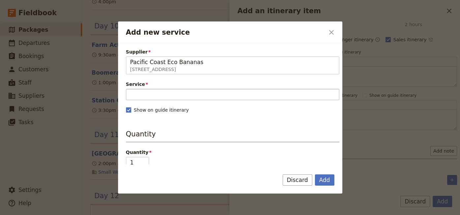
type input "Pacific Coast Eco Bananas"
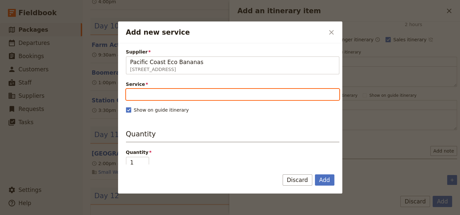
click at [168, 93] on input "Service" at bounding box center [232, 94] width 213 height 11
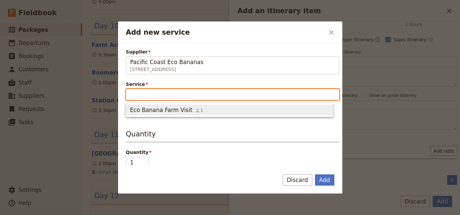
click at [160, 111] on span "Eco Banana Farm Visit" at bounding box center [161, 110] width 62 height 8
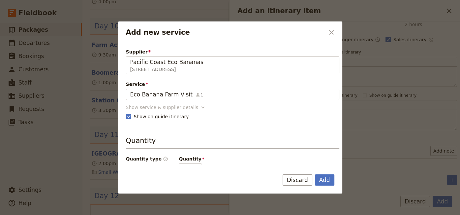
click at [201, 107] on icon "Add new service" at bounding box center [202, 107] width 3 height 2
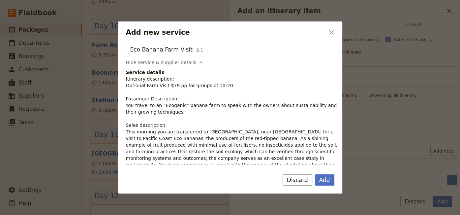
scroll to position [90, 0]
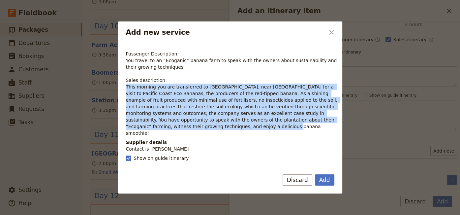
drag, startPoint x: 155, startPoint y: 127, endPoint x: 125, endPoint y: 88, distance: 48.9
click at [125, 88] on div "Supplier Pacific Coast Eco Bananas [STREET_ADDRESS] Pacific Coast Eco Bananas S…" at bounding box center [230, 103] width 224 height 121
copy p "This morning you are transferred to [GEOGRAPHIC_DATA], near [GEOGRAPHIC_DATA] f…"
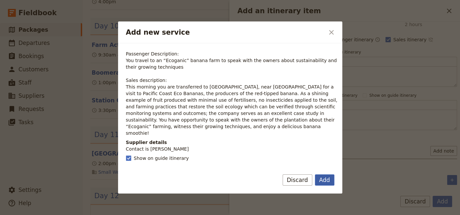
click at [324, 179] on button "Add" at bounding box center [324, 179] width 19 height 11
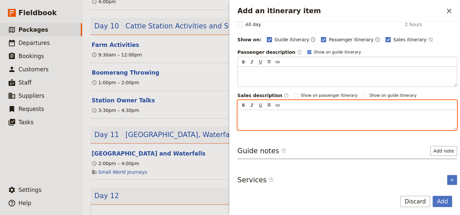
click at [259, 117] on p "Add an itinerary item" at bounding box center [347, 115] width 211 height 7
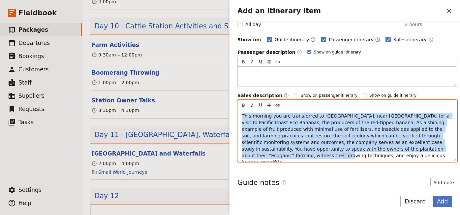
drag, startPoint x: 396, startPoint y: 146, endPoint x: 236, endPoint y: 115, distance: 163.0
click at [239, 115] on div "This morning you are transferred to [GEOGRAPHIC_DATA], near [GEOGRAPHIC_DATA] f…" at bounding box center [347, 135] width 219 height 51
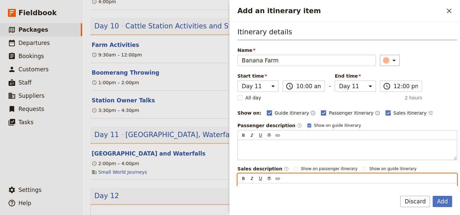
scroll to position [45, 0]
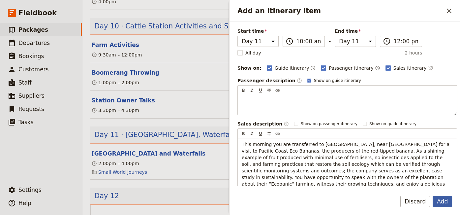
click at [443, 200] on button "Add" at bounding box center [442, 201] width 19 height 11
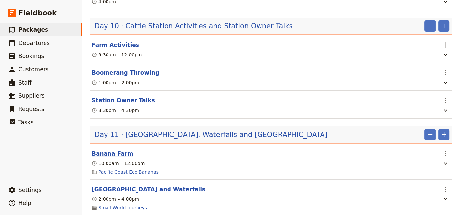
click at [113, 149] on button "Banana Farm" at bounding box center [113, 153] width 42 height 8
select select "11"
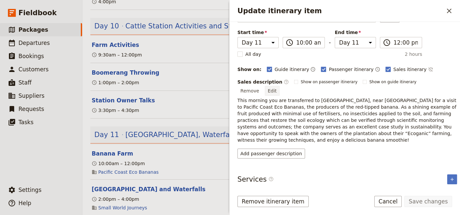
click at [280, 86] on button "Edit" at bounding box center [272, 91] width 15 height 10
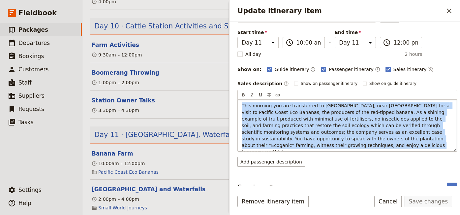
drag, startPoint x: 284, startPoint y: 143, endPoint x: 237, endPoint y: 101, distance: 62.6
click at [238, 101] on div "This morning you are transferred to [GEOGRAPHIC_DATA], near [GEOGRAPHIC_DATA] f…" at bounding box center [347, 125] width 219 height 51
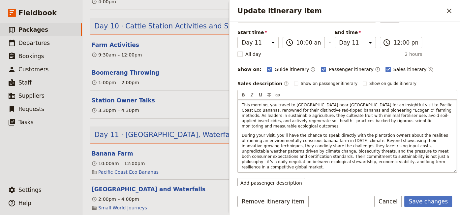
click at [265, 105] on span "This morning, you travel to [GEOGRAPHIC_DATA] near [GEOGRAPHIC_DATA] for an ins…" at bounding box center [348, 116] width 212 height 26
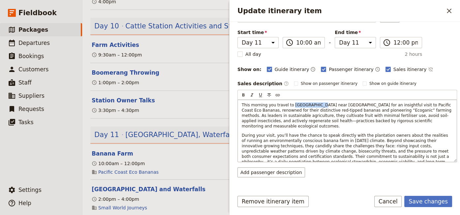
drag, startPoint x: 314, startPoint y: 105, endPoint x: 290, endPoint y: 103, distance: 24.2
click at [290, 103] on span "This morning you travel to [GEOGRAPHIC_DATA] near [GEOGRAPHIC_DATA] for an insi…" at bounding box center [347, 116] width 211 height 26
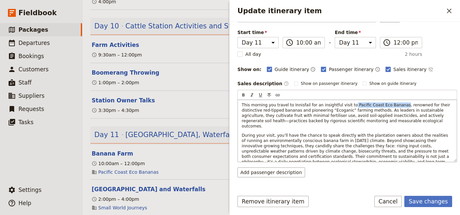
drag, startPoint x: 388, startPoint y: 103, endPoint x: 343, endPoint y: 105, distance: 45.2
click at [343, 105] on span "This morning you travel to Innisfail for an insightful visit to Pacific Coast E…" at bounding box center [347, 116] width 210 height 26
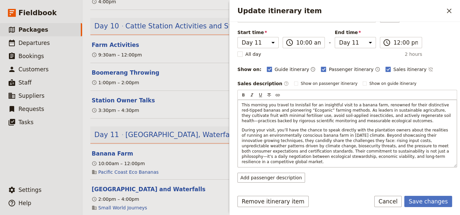
scroll to position [84, 0]
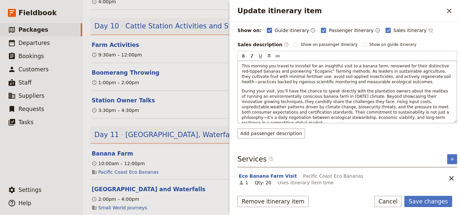
click at [282, 89] on span "During your visit, you’ll have the chance to speak directly with the plantation…" at bounding box center [346, 107] width 208 height 36
click at [435, 107] on p "During your visit, you have the chance to speak directly with the plantation ow…" at bounding box center [347, 106] width 211 height 37
drag, startPoint x: 435, startPoint y: 107, endPoint x: 432, endPoint y: 113, distance: 7.5
click at [435, 114] on p "During your visit, you have the chance to speak directly with the plantation ow…" at bounding box center [347, 106] width 211 height 37
click at [409, 116] on p "During your visit, you have the chance to speak directly with the plantation ow…" at bounding box center [347, 106] width 211 height 37
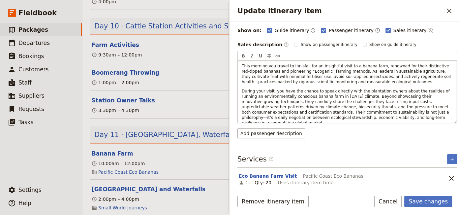
click at [373, 116] on p "During your visit, you have the chance to speak directly with the plantation ow…" at bounding box center [347, 106] width 211 height 37
drag, startPoint x: 373, startPoint y: 115, endPoint x: 433, endPoint y: 103, distance: 60.9
click at [433, 103] on p "During your visit, you have the chance to speak directly with the plantation ow…" at bounding box center [347, 106] width 211 height 37
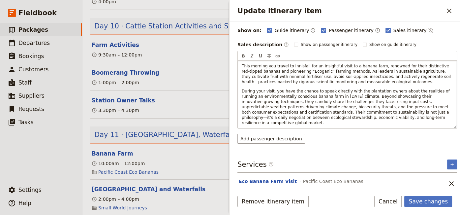
click at [433, 103] on span "During your visit, you have the chance to speak directly with the plantation ow…" at bounding box center [346, 107] width 209 height 36
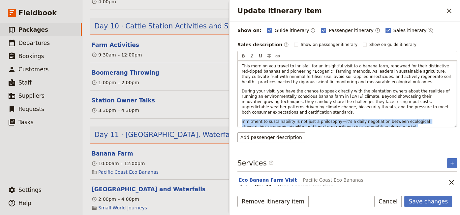
drag, startPoint x: 354, startPoint y: 121, endPoint x: 241, endPoint y: 116, distance: 112.9
click at [241, 116] on div "This morning you travel to Innisfail for an insightful visit to a banana farm, …" at bounding box center [347, 94] width 219 height 66
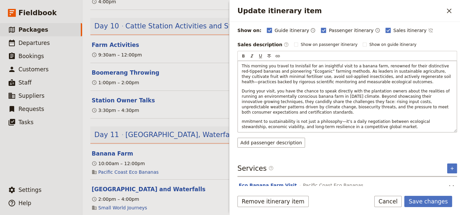
scroll to position [82, 0]
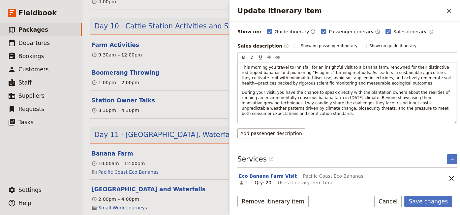
click at [435, 105] on p "During your visit, you have the chance to speak directly with the plantation ow…" at bounding box center [347, 103] width 211 height 26
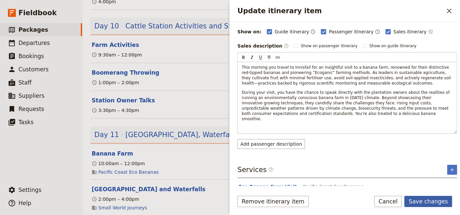
click at [437, 201] on button "Save changes" at bounding box center [428, 201] width 48 height 11
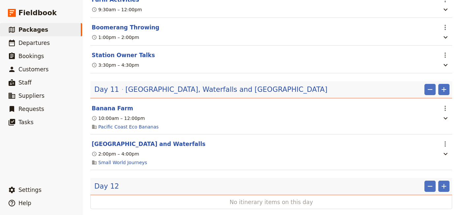
scroll to position [945, 0]
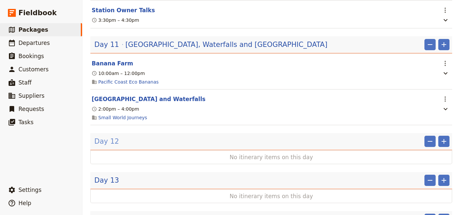
click at [106, 136] on span "Day 12" at bounding box center [106, 141] width 25 height 10
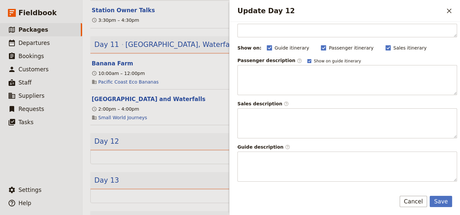
scroll to position [0, 0]
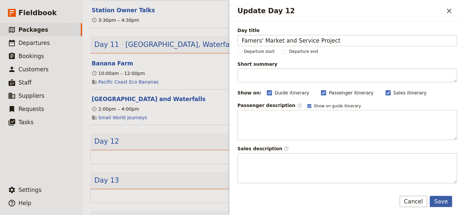
type input "Famers' Market and Service Project"
click at [442, 201] on button "Save" at bounding box center [441, 201] width 22 height 11
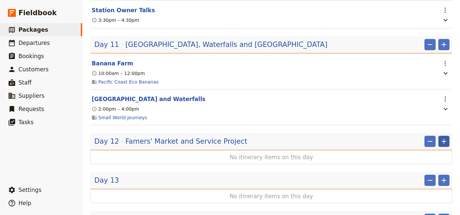
click at [440, 137] on icon "Add" at bounding box center [444, 141] width 8 height 8
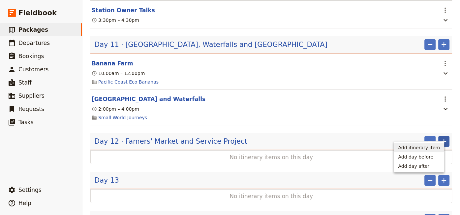
click at [428, 148] on span "Add itinerary item" at bounding box center [419, 147] width 42 height 7
select select "12"
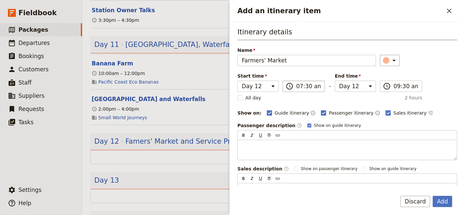
type input "Farmers' Market"
click at [296, 87] on input "07:30 am" at bounding box center [308, 86] width 24 height 8
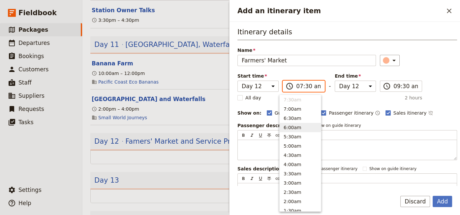
scroll to position [207, 0]
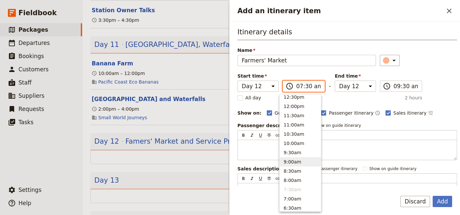
click at [293, 164] on button "9:00am" at bounding box center [300, 161] width 41 height 9
type input "09:00 am"
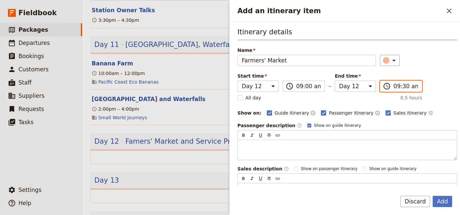
click at [394, 86] on input "09:30 am" at bounding box center [406, 86] width 24 height 8
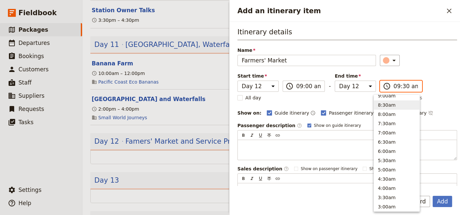
scroll to position [228, 0]
click at [383, 117] on button "10:30am ( 1.5h )" at bounding box center [397, 112] width 46 height 9
type input "10:30 am"
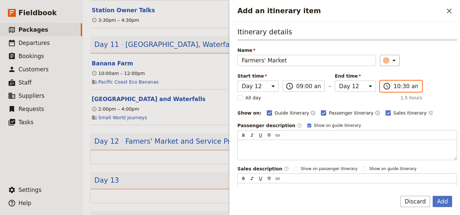
scroll to position [73, 0]
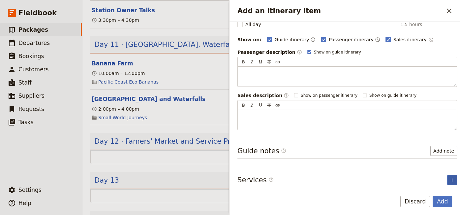
click at [450, 179] on icon "Add service inclusion" at bounding box center [452, 179] width 5 height 5
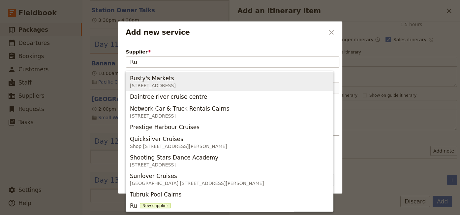
click at [175, 80] on div "Rusty's Markets" at bounding box center [153, 78] width 47 height 8
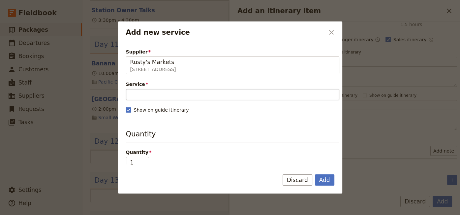
type input "Rusty's Markets"
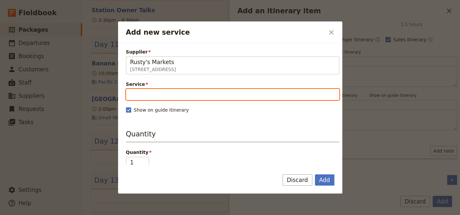
click at [171, 91] on input "Service" at bounding box center [232, 94] width 213 height 11
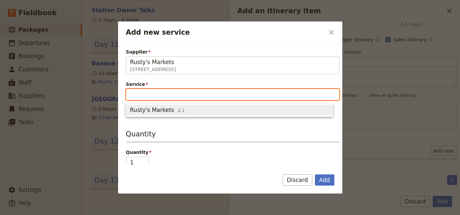
click at [167, 112] on span "Rusty's Markets" at bounding box center [152, 110] width 44 height 8
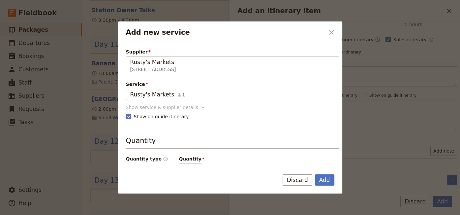
click at [201, 106] on icon "Add new service" at bounding box center [202, 107] width 3 height 2
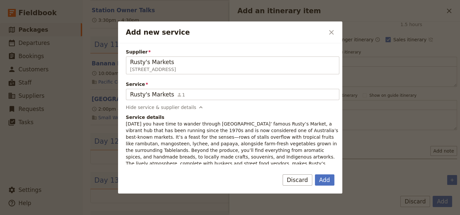
scroll to position [45, 0]
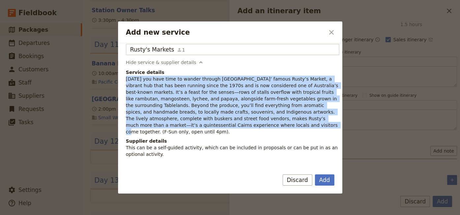
drag, startPoint x: 157, startPoint y: 123, endPoint x: 125, endPoint y: 79, distance: 54.5
click at [125, 79] on div "Supplier Rusty's Markets [STREET_ADDRESS] Rusty's Markets Service Rusty's Marke…" at bounding box center [230, 103] width 224 height 121
click at [321, 180] on button "Add" at bounding box center [324, 179] width 19 height 11
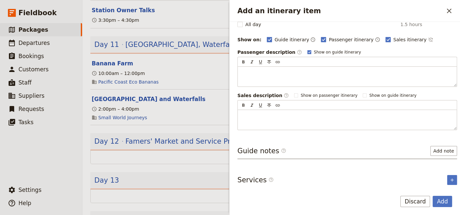
scroll to position [94, 0]
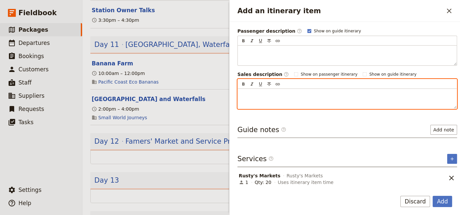
click at [243, 92] on p "Add an itinerary item" at bounding box center [347, 94] width 211 height 7
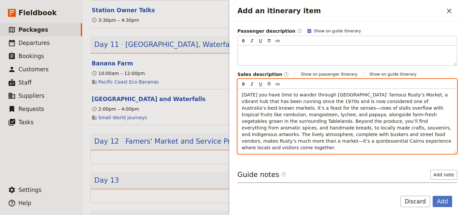
scroll to position [132, 0]
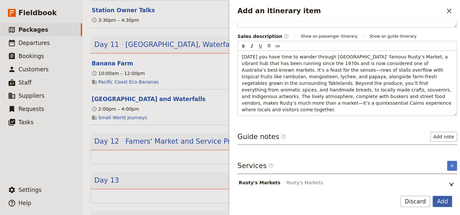
click at [445, 199] on button "Add" at bounding box center [442, 201] width 19 height 11
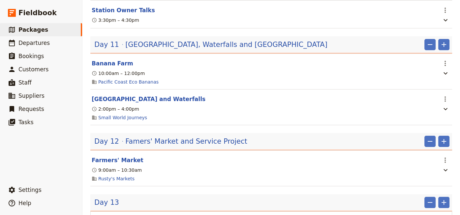
scroll to position [990, 0]
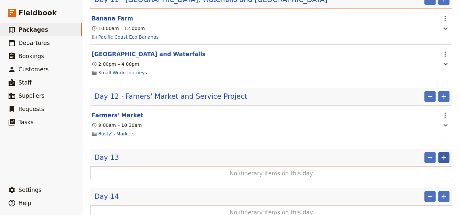
click at [440, 153] on icon "Add" at bounding box center [444, 157] width 8 height 8
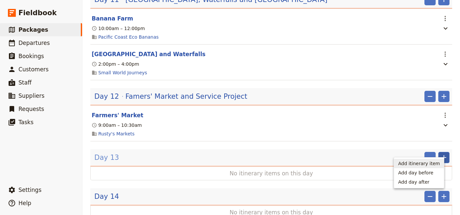
click at [100, 152] on span "Day 13" at bounding box center [106, 157] width 25 height 10
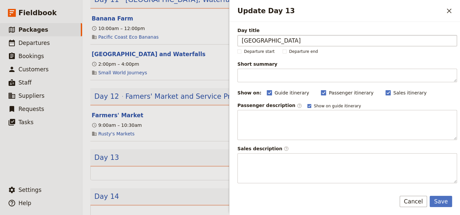
click at [241, 40] on input "[GEOGRAPHIC_DATA]" at bounding box center [348, 40] width 220 height 11
click at [358, 42] on input "Snorkelling the [GEOGRAPHIC_DATA]" at bounding box center [348, 40] width 220 height 11
type input "Snorkelling the Outer Great Barrier Reef with Marine Biologist"
click at [441, 202] on button "Save" at bounding box center [441, 201] width 22 height 11
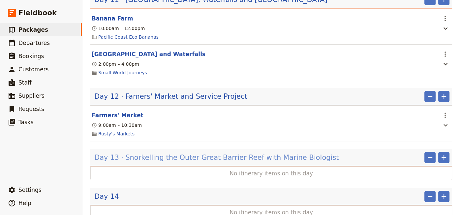
click at [238, 152] on span "Snorkelling the Outer Great Barrier Reef with Marine Biologist" at bounding box center [231, 157] width 213 height 10
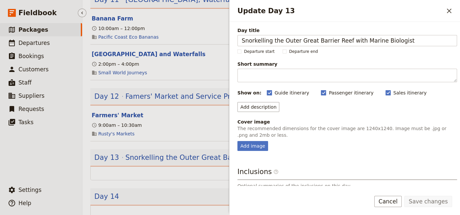
click at [16, 155] on ul "​ Packages ​ Departures ​ Bookings ​ Customers ​ Staff ​ Suppliers ​ Requests ​…" at bounding box center [41, 101] width 82 height 157
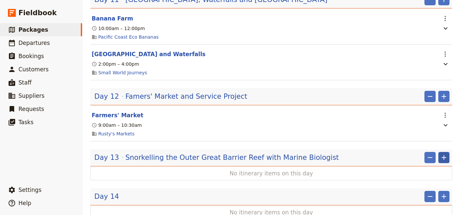
click at [440, 153] on icon "Add" at bounding box center [444, 157] width 8 height 8
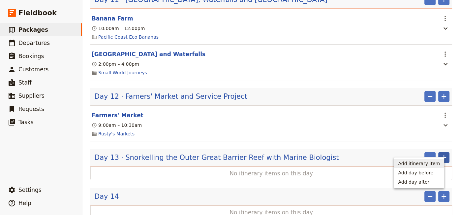
click at [424, 165] on span "Add itinerary item" at bounding box center [419, 163] width 42 height 7
select select "13"
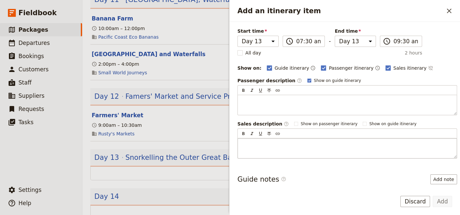
scroll to position [73, 0]
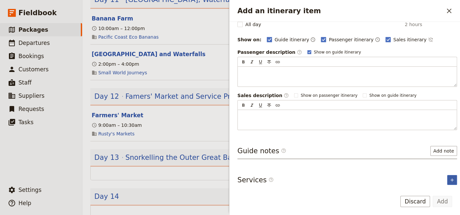
click at [450, 180] on icon "Add service inclusion" at bounding box center [452, 179] width 5 height 5
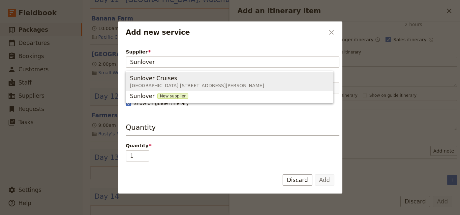
click at [189, 79] on div "Sunlover Cruises" at bounding box center [197, 78] width 134 height 8
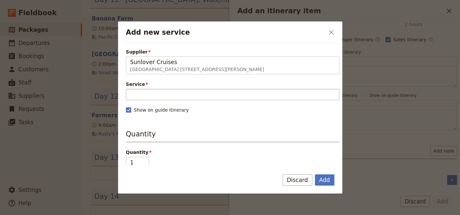
type input "Sunlover Cruises"
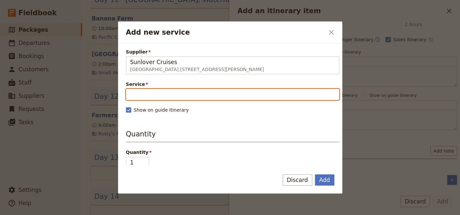
click at [178, 95] on input "Service" at bounding box center [232, 94] width 213 height 11
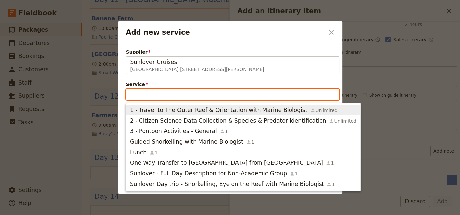
click at [188, 110] on span "1 - Travel to The Outer Reef & Orientation with Marine Biologist" at bounding box center [218, 110] width 177 height 8
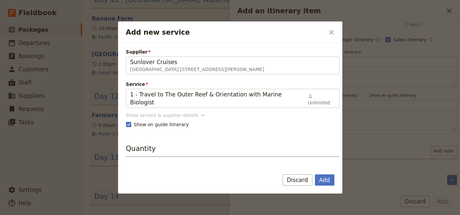
click at [200, 112] on icon "Add new service" at bounding box center [203, 115] width 7 height 7
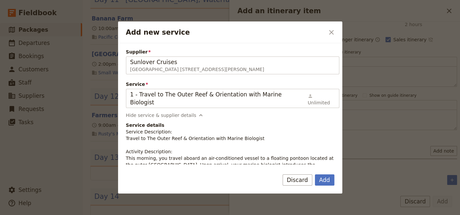
scroll to position [45, 0]
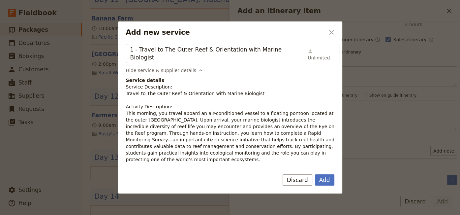
drag, startPoint x: 301, startPoint y: 143, endPoint x: 124, endPoint y: 106, distance: 181.4
click at [124, 106] on div "Supplier Sunlover Cruises Reef [GEOGRAPHIC_DATA] [STREET_ADDRESS][PERSON_NAME] …" at bounding box center [230, 103] width 224 height 121
click at [323, 179] on button "Add" at bounding box center [324, 179] width 19 height 11
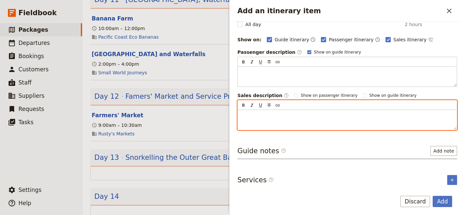
click at [251, 116] on p "Add an itinerary item" at bounding box center [347, 115] width 211 height 7
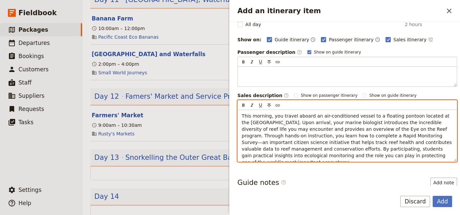
click at [271, 117] on span "This morning, you travel aboard an air-conditioned vessel to a floating pontoon…" at bounding box center [347, 138] width 211 height 51
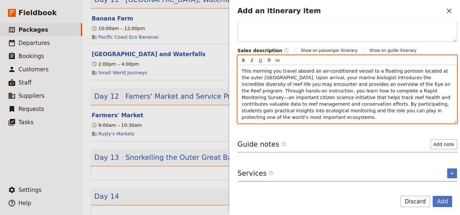
scroll to position [126, 0]
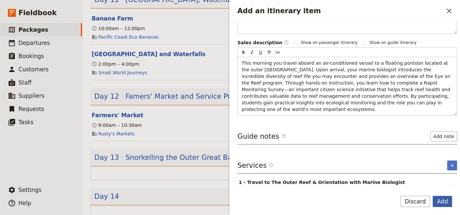
click at [447, 202] on button "Add" at bounding box center [442, 201] width 19 height 11
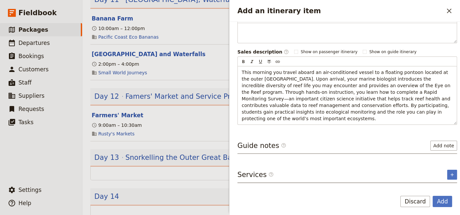
scroll to position [135, 0]
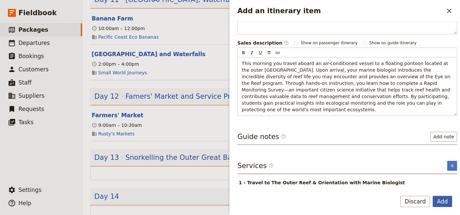
click at [441, 202] on button "Add" at bounding box center [442, 201] width 19 height 11
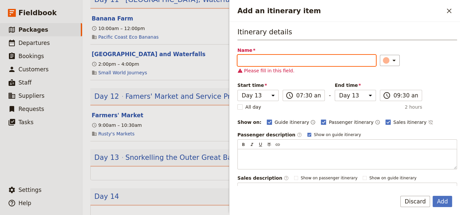
click at [249, 63] on input "Name" at bounding box center [307, 60] width 139 height 11
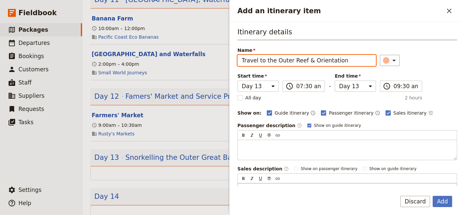
scroll to position [45, 0]
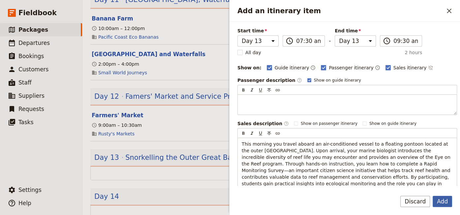
type input "Travel to the Outer Reef & Orientation"
click at [445, 201] on button "Add" at bounding box center [442, 201] width 19 height 11
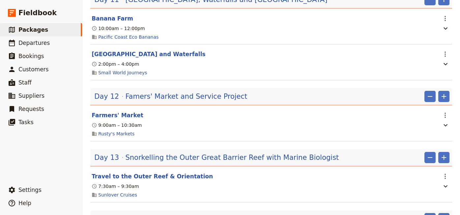
scroll to position [1026, 0]
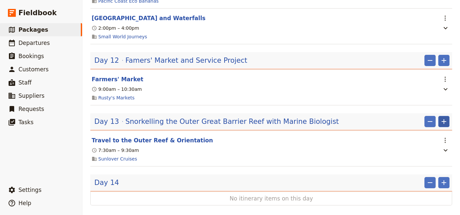
click at [440, 117] on icon "Add" at bounding box center [444, 121] width 8 height 8
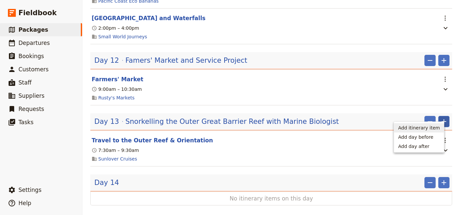
click at [420, 130] on span "Add itinerary item" at bounding box center [419, 127] width 42 height 7
select select "13"
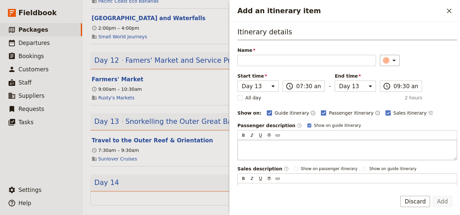
scroll to position [73, 0]
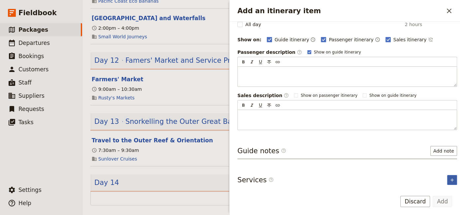
click at [451, 178] on icon "Add service inclusion" at bounding box center [452, 179] width 3 height 3
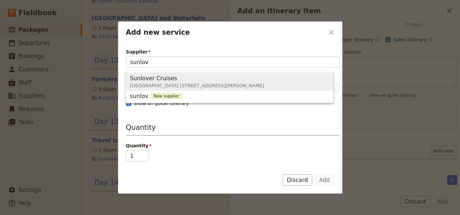
click at [153, 82] on span "Sunlover Cruises" at bounding box center [153, 78] width 47 height 8
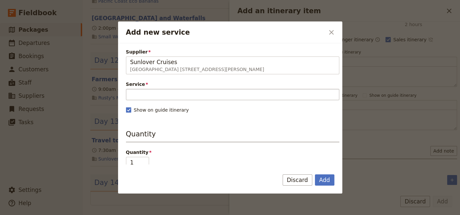
type input "Sunlover Cruises"
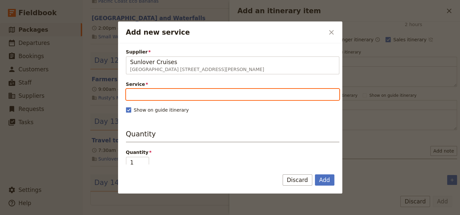
click at [145, 95] on input "Service" at bounding box center [232, 94] width 213 height 11
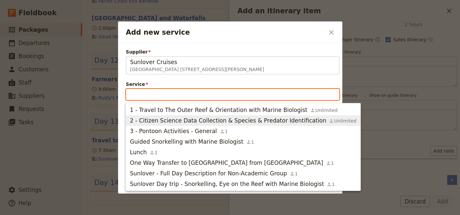
click at [151, 120] on span "2 - Citizen Science Data Collection & Species & Predator Identification" at bounding box center [228, 120] width 196 height 8
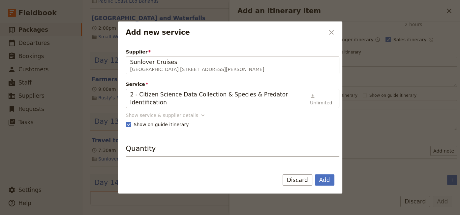
click at [200, 115] on icon "Add new service" at bounding box center [203, 115] width 7 height 7
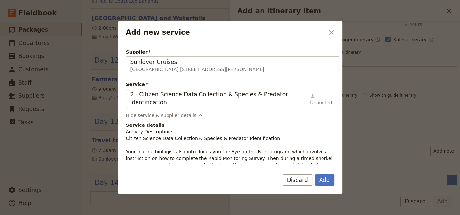
scroll to position [45, 0]
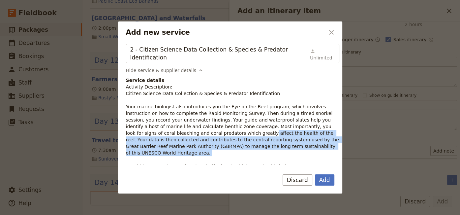
drag, startPoint x: 274, startPoint y: 145, endPoint x: 231, endPoint y: 145, distance: 42.9
click at [172, 134] on p "Activity Description: Citizen Science Data Collection & Species & Predator Iden…" at bounding box center [232, 126] width 213 height 86
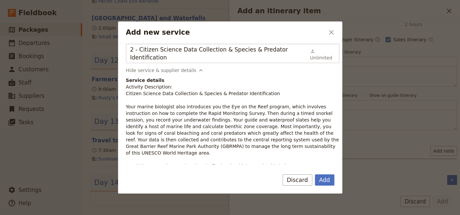
click at [286, 159] on p "Activity Description: Citizen Science Data Collection & Species & Predator Iden…" at bounding box center [232, 126] width 213 height 86
drag, startPoint x: 285, startPoint y: 158, endPoint x: 125, endPoint y: 106, distance: 167.9
click at [125, 106] on div "Supplier Sunlover Cruises Reef Fleet Terminal [STREET_ADDRESS][PERSON_NAME] Sun…" at bounding box center [230, 103] width 224 height 121
click at [323, 181] on button "Add" at bounding box center [324, 179] width 19 height 11
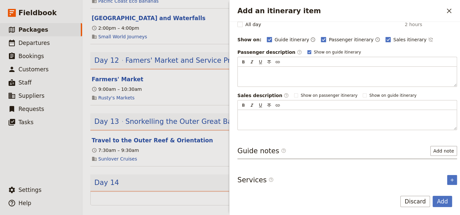
scroll to position [94, 0]
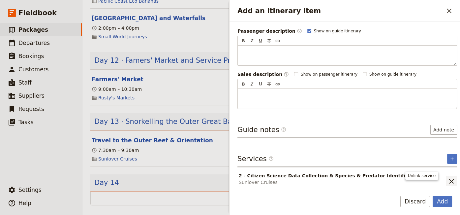
click at [448, 177] on icon "Remove service" at bounding box center [452, 181] width 8 height 8
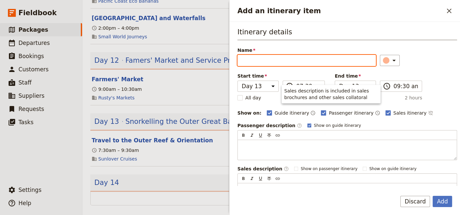
scroll to position [73, 0]
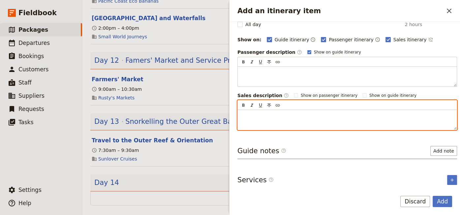
click at [240, 112] on div "Add an itinerary item" at bounding box center [347, 120] width 219 height 20
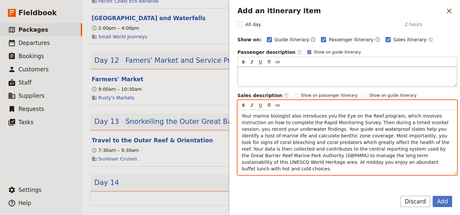
scroll to position [0, 0]
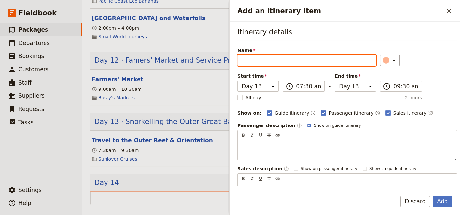
click at [254, 63] on input "Name" at bounding box center [307, 60] width 139 height 11
type input "Citizen Science Project with Marine Biologist"
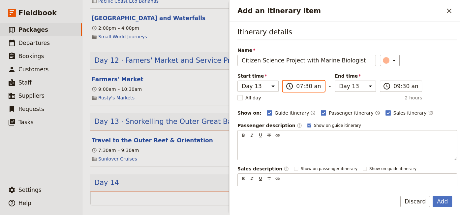
click at [296, 88] on input "07:30 am" at bounding box center [308, 86] width 24 height 8
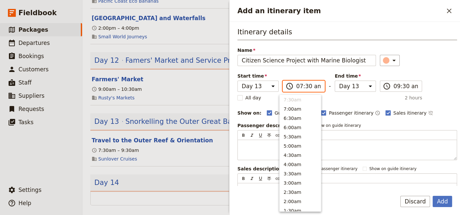
scroll to position [207, 0]
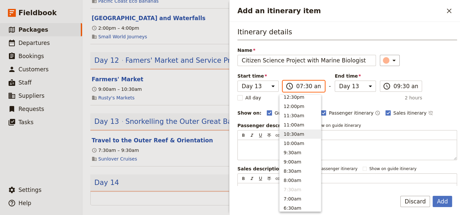
click at [292, 136] on button "10:30am" at bounding box center [300, 133] width 41 height 9
type input "10:30 am"
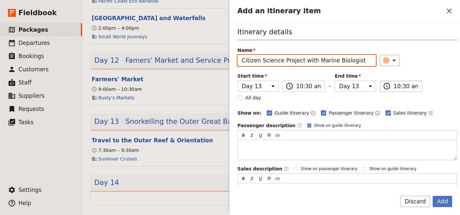
click at [394, 87] on input "10:30 am" at bounding box center [406, 86] width 24 height 8
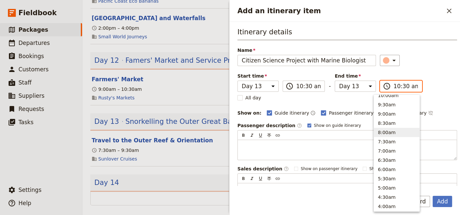
scroll to position [209, 0]
click at [385, 108] on button "12:00pm ( 1.5h )" at bounding box center [397, 103] width 46 height 9
type input "12:00 pm"
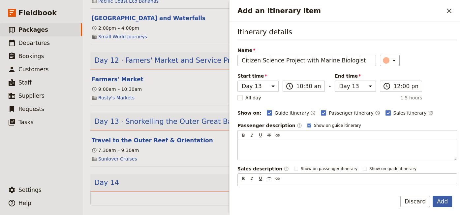
click at [441, 202] on button "Add" at bounding box center [442, 201] width 19 height 11
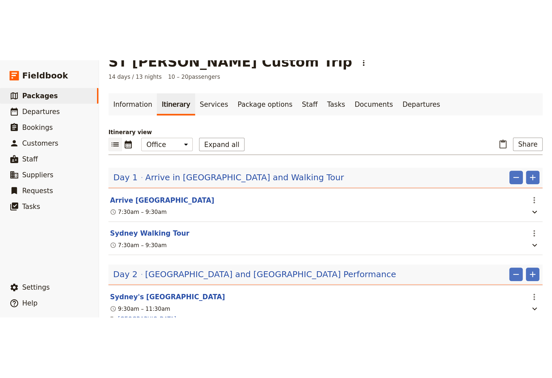
scroll to position [0, 0]
